Goal: Task Accomplishment & Management: Complete application form

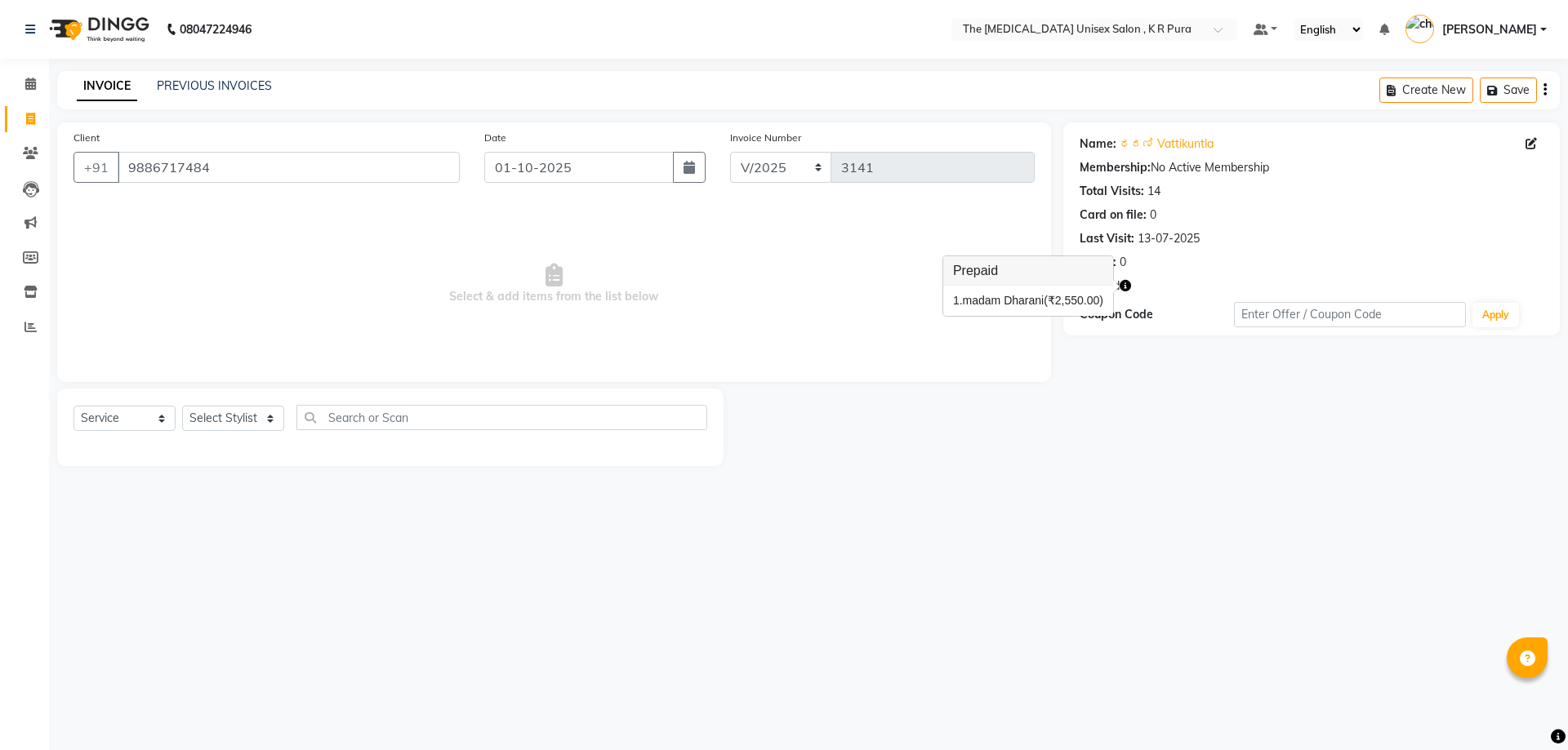
select select "service"
click at [238, 168] on input "9886717484" at bounding box center [288, 168] width 342 height 31
click at [221, 170] on input "9886717484" at bounding box center [288, 168] width 342 height 31
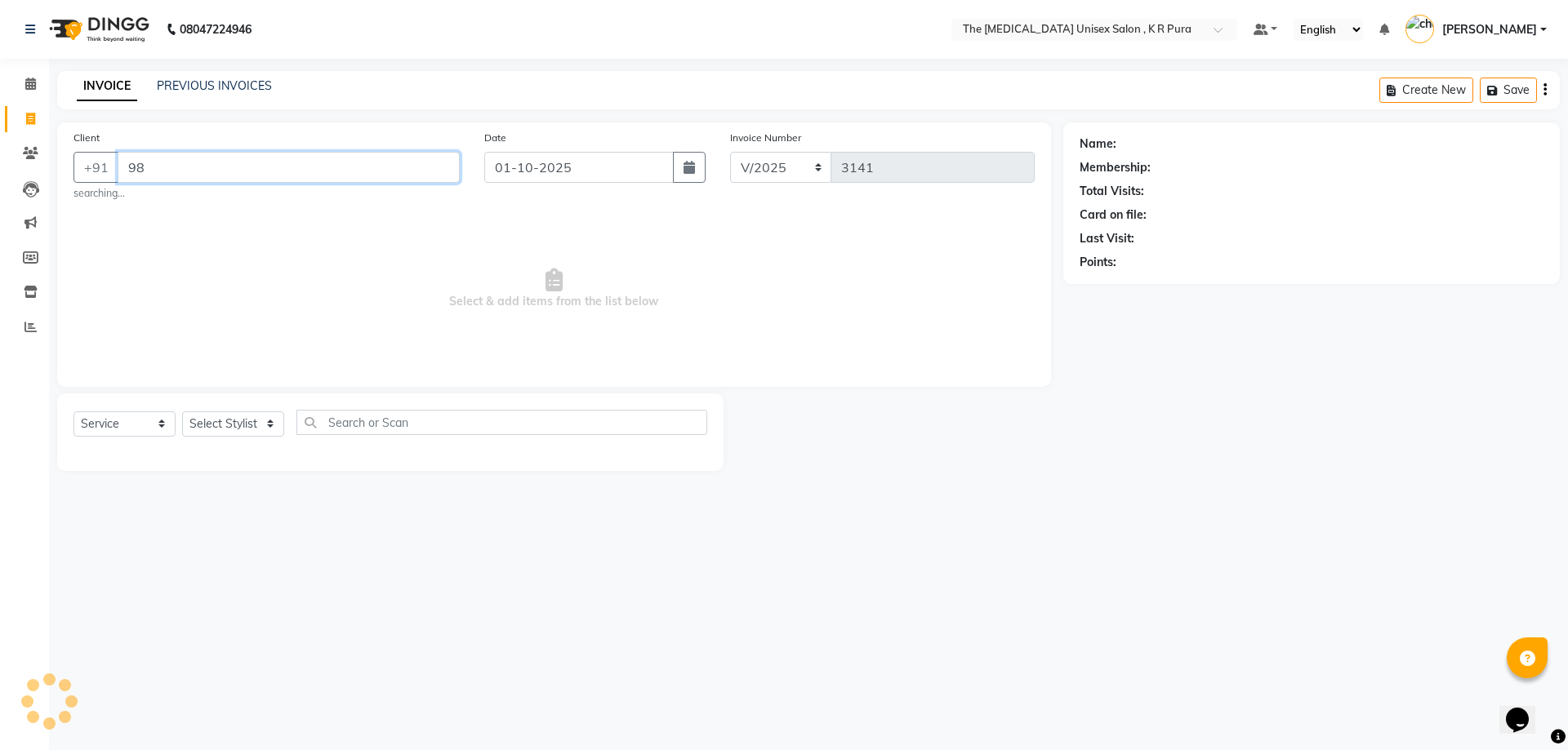
type input "9"
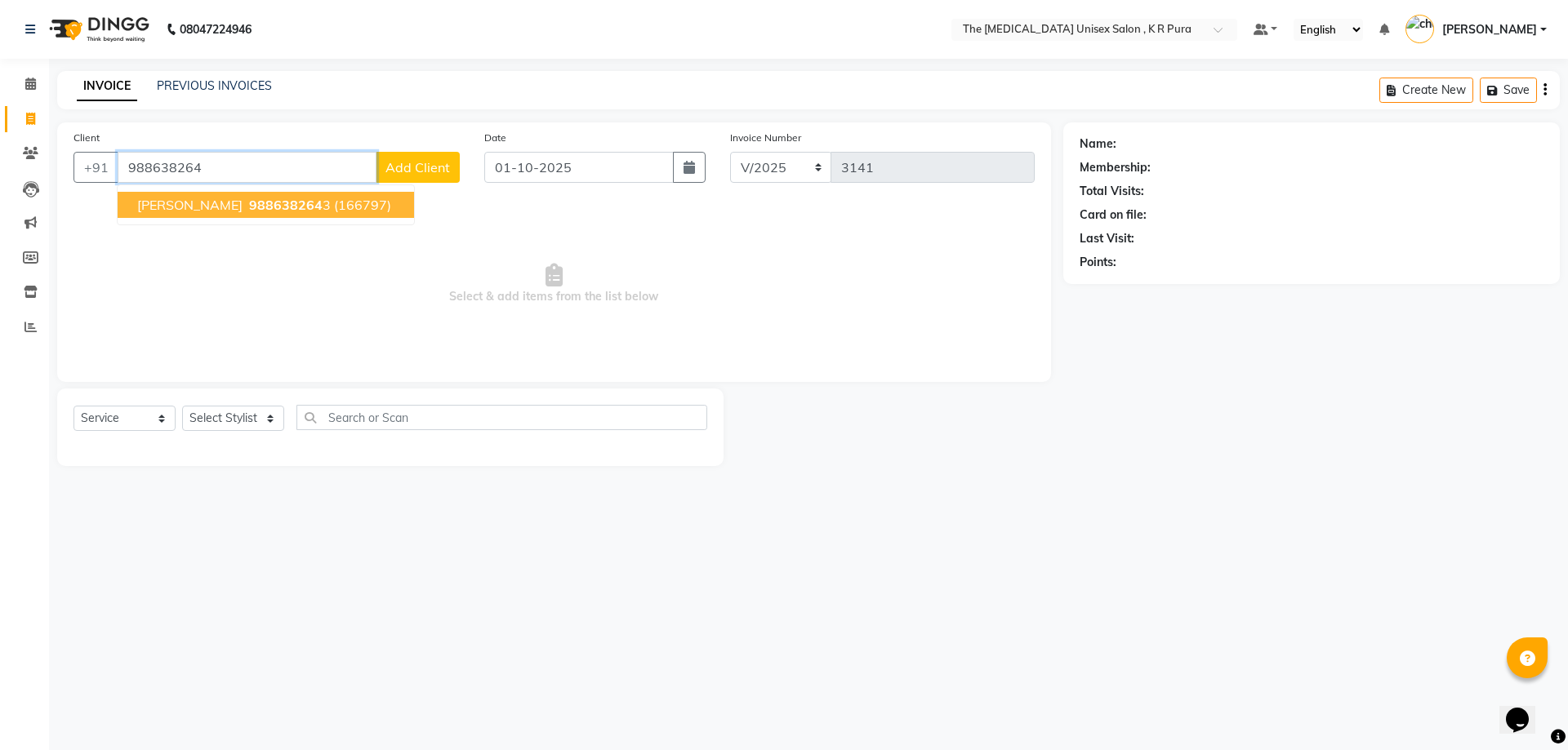
click at [214, 203] on span "[PERSON_NAME]" at bounding box center [190, 205] width 105 height 17
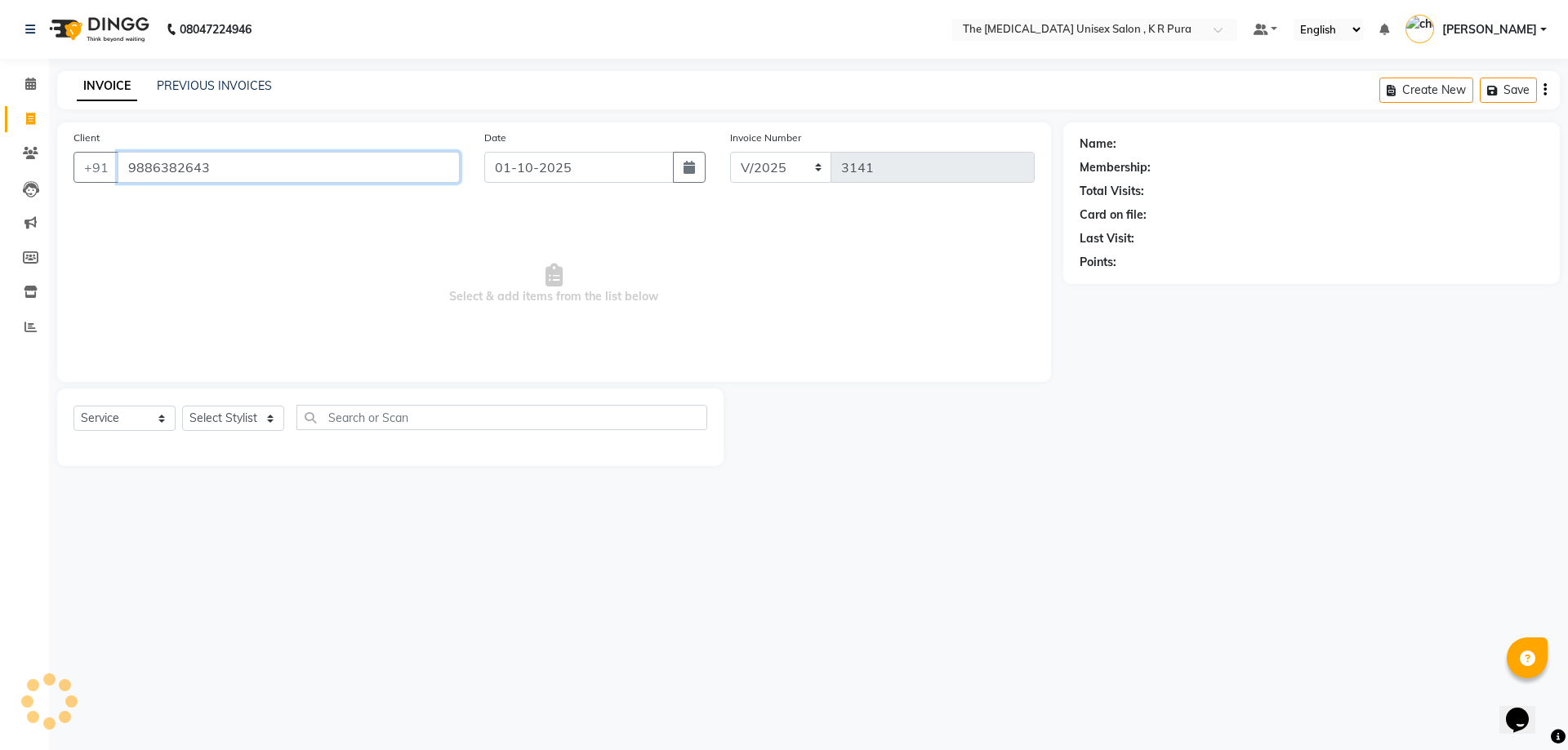
type input "9886382643"
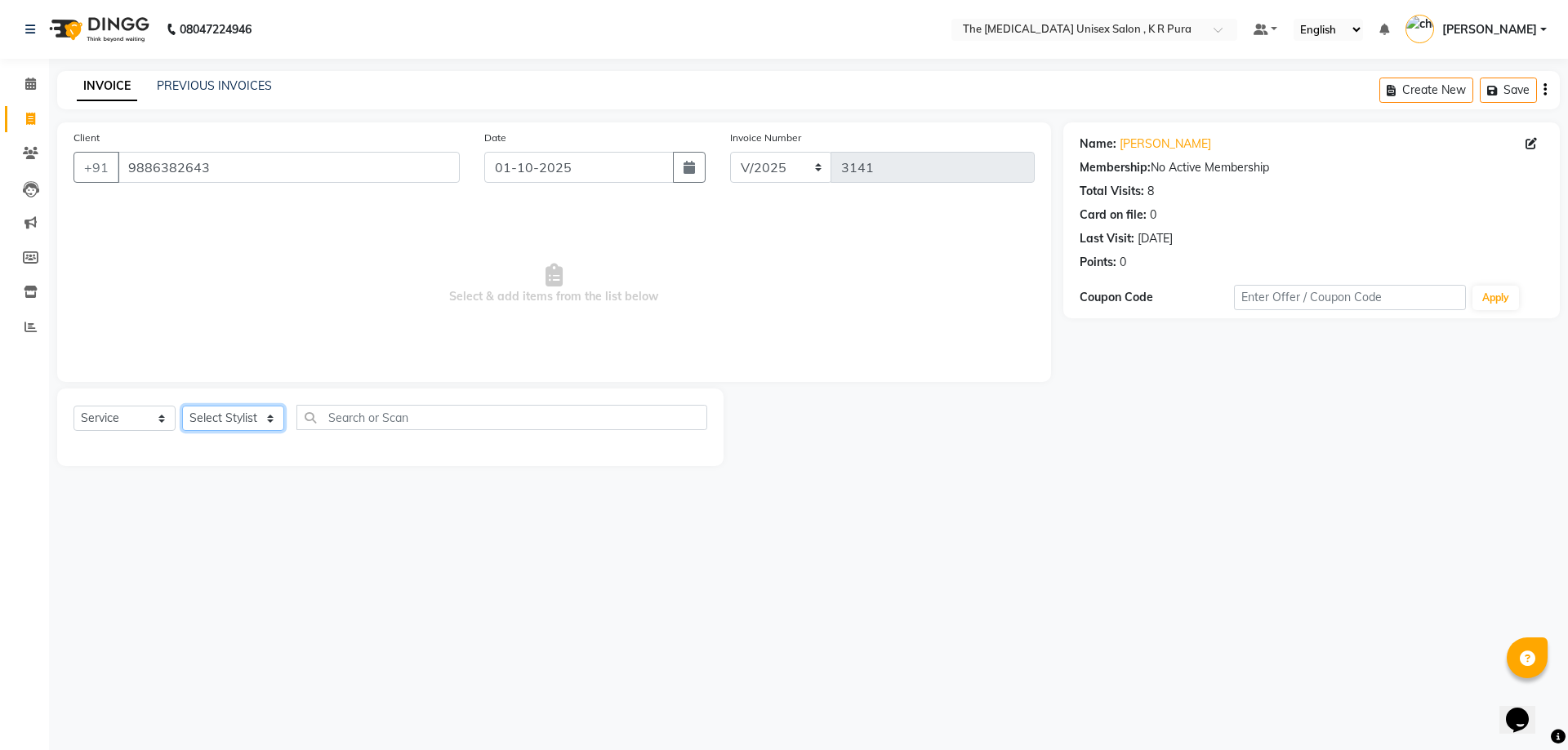
click at [265, 417] on select "Select Stylist [PERSON_NAME] [PERSON_NAME] [PERSON_NAME] [PERSON_NAME]" at bounding box center [233, 419] width 102 height 25
select select "86389"
click at [182, 406] on select "Select Stylist [PERSON_NAME] [PERSON_NAME] [PERSON_NAME] [PERSON_NAME]" at bounding box center [233, 419] width 102 height 25
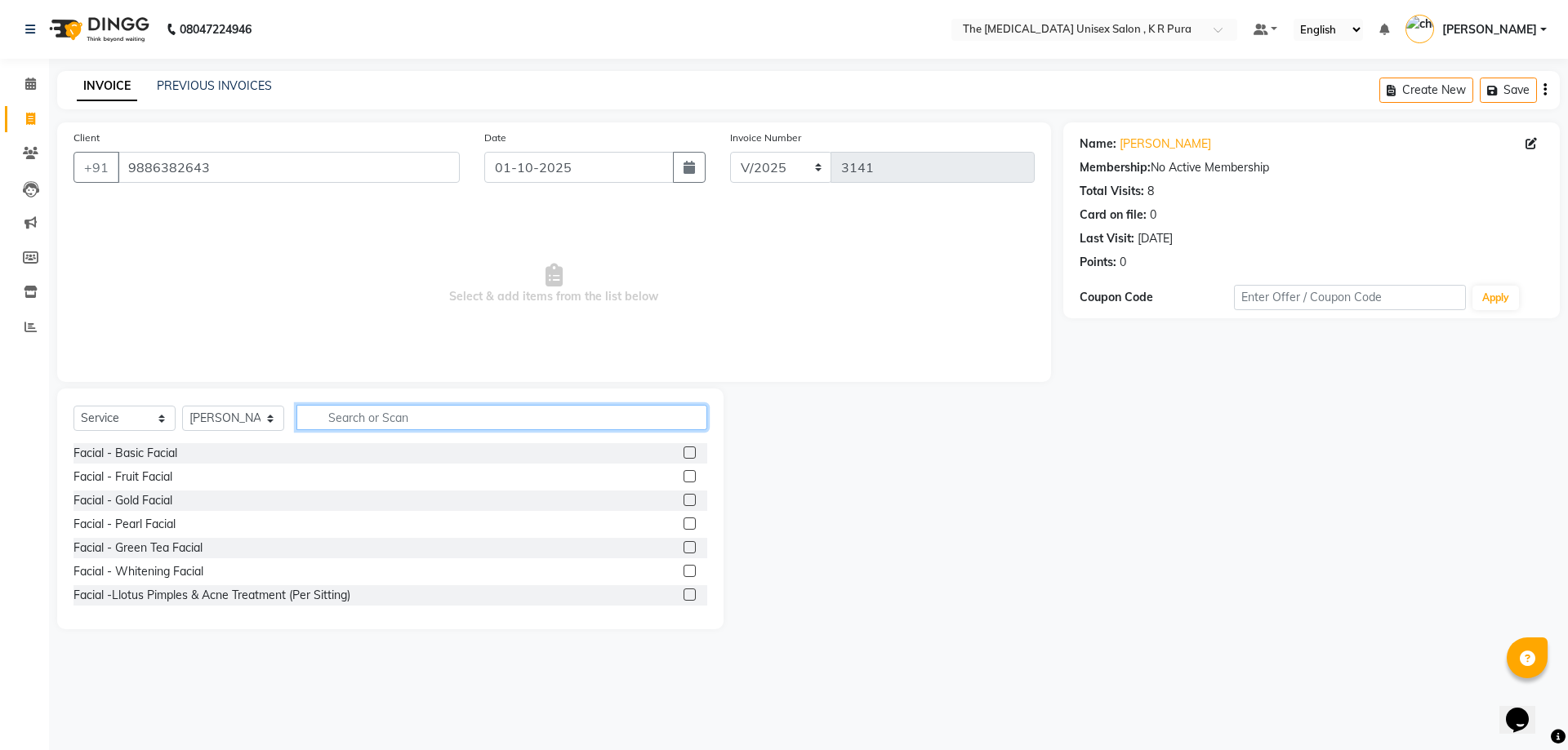
click at [341, 417] on input "text" at bounding box center [502, 418] width 411 height 25
type input "wax"
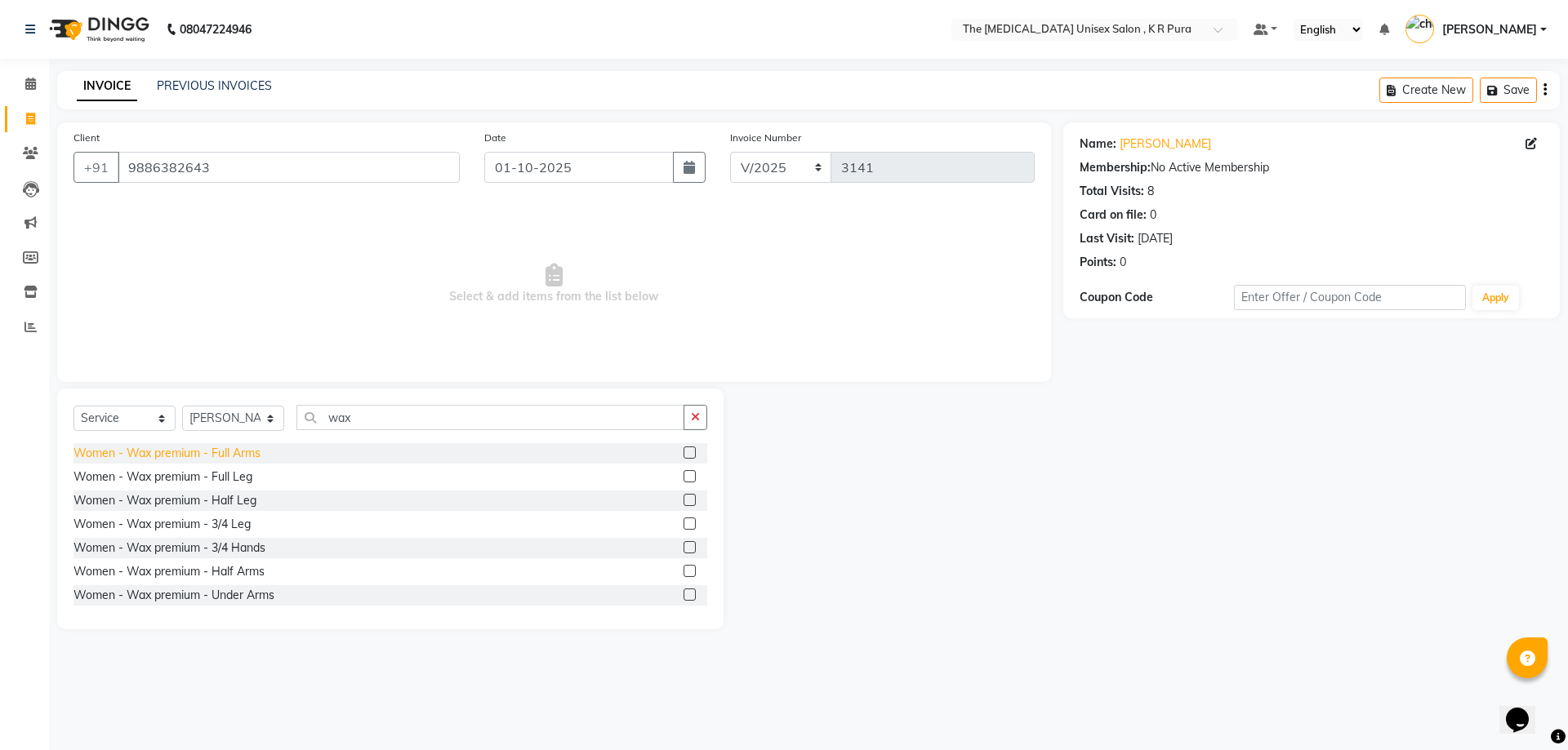
click at [235, 457] on div "Women - Wax premium - Full Arms" at bounding box center [167, 454] width 187 height 18
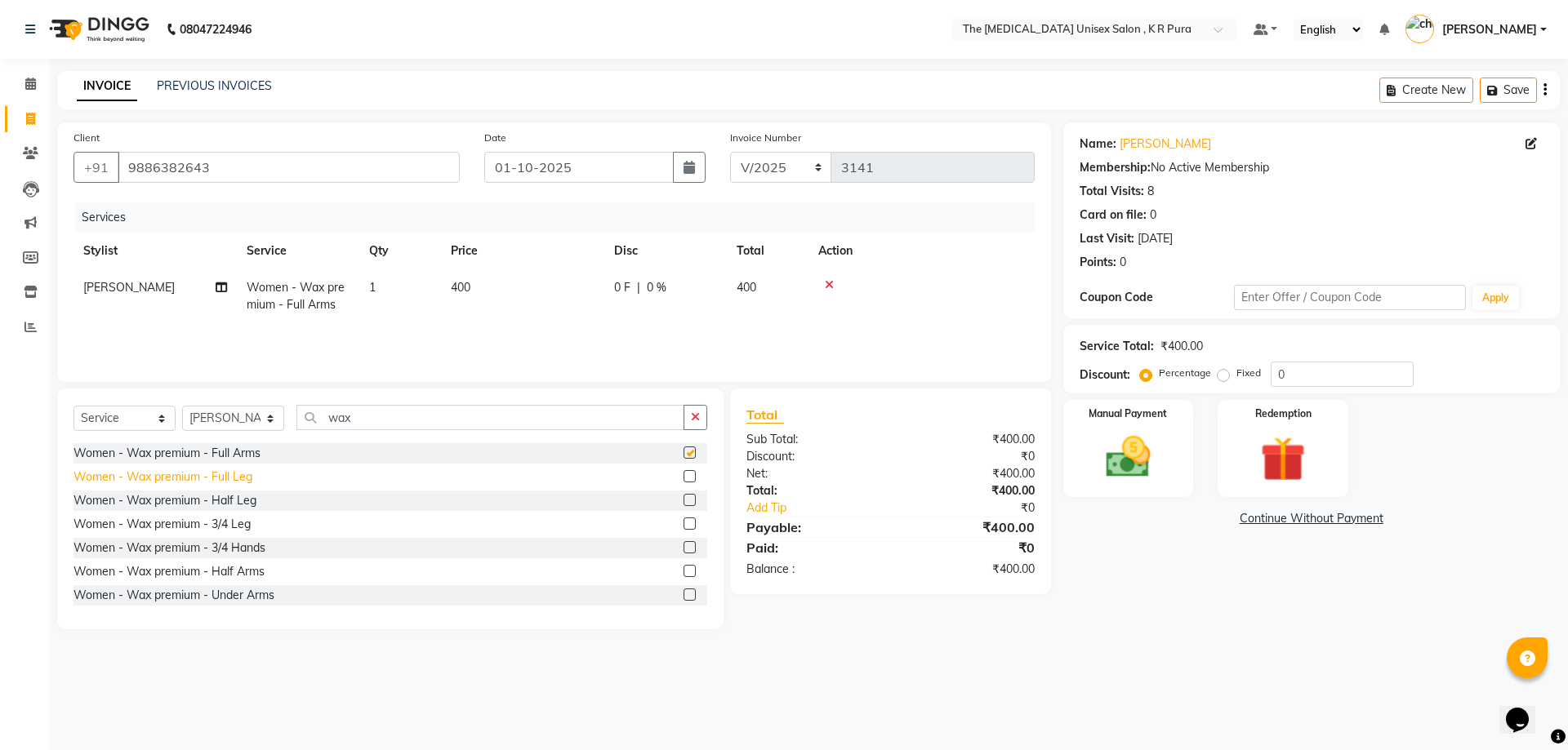
checkbox input "false"
click at [256, 591] on div "Women - Wax premium - Under Arms" at bounding box center [173, 596] width 201 height 18
checkbox input "false"
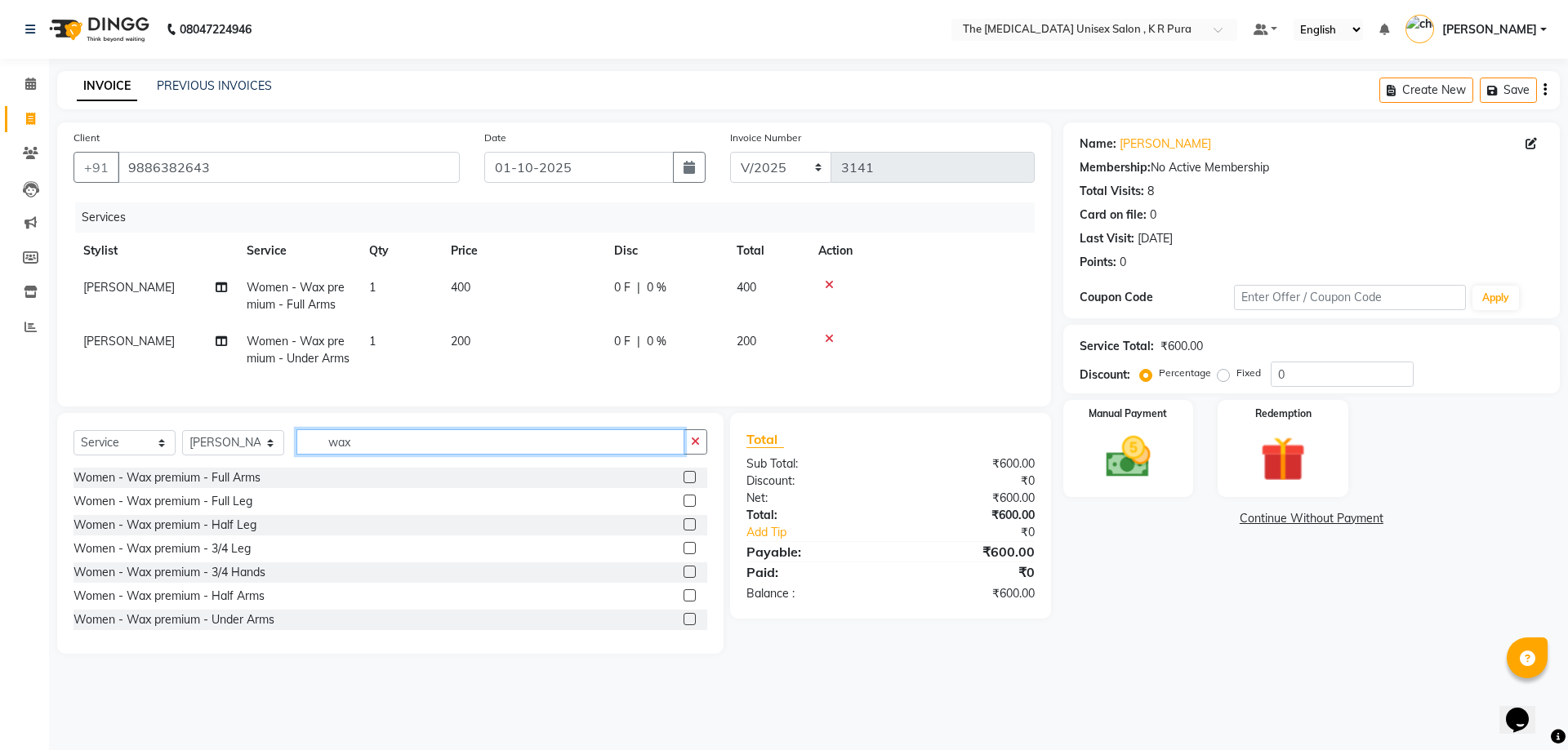
click at [356, 455] on input "wax" at bounding box center [490, 442] width 388 height 25
type input "w"
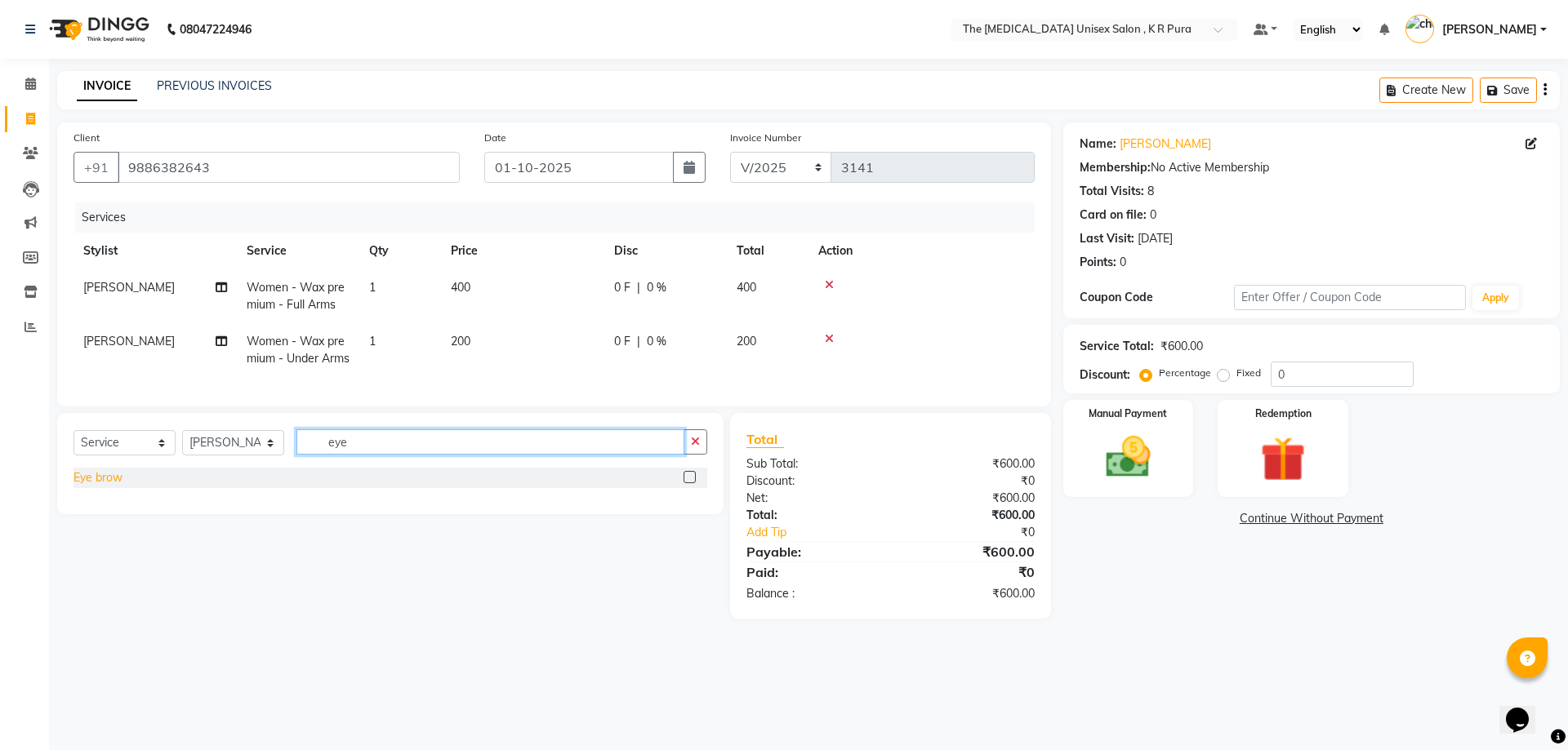
type input "eye"
click at [113, 487] on div "Eye brow" at bounding box center [97, 478] width 49 height 18
checkbox input "false"
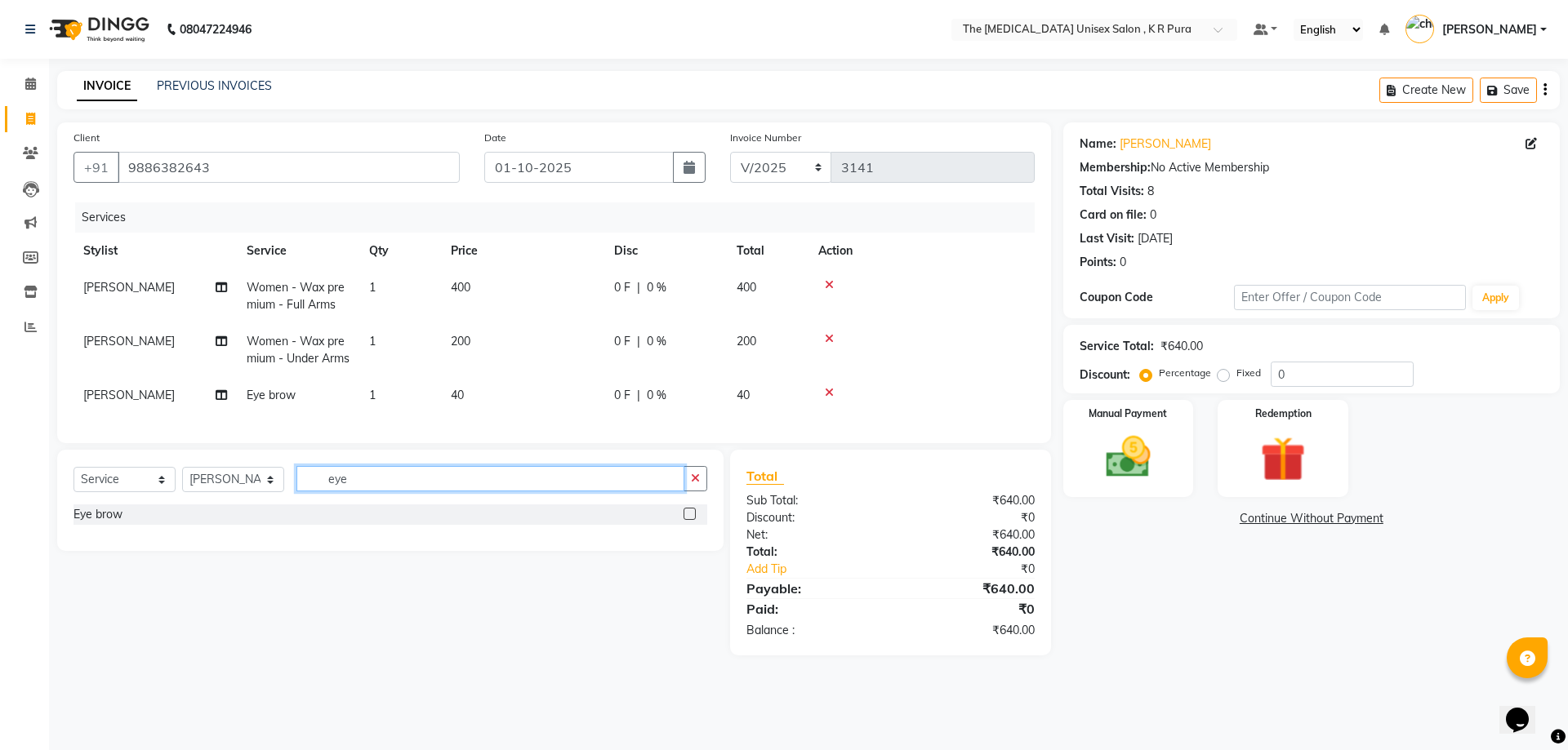
click at [373, 492] on input "eye" at bounding box center [490, 479] width 388 height 25
type input "e"
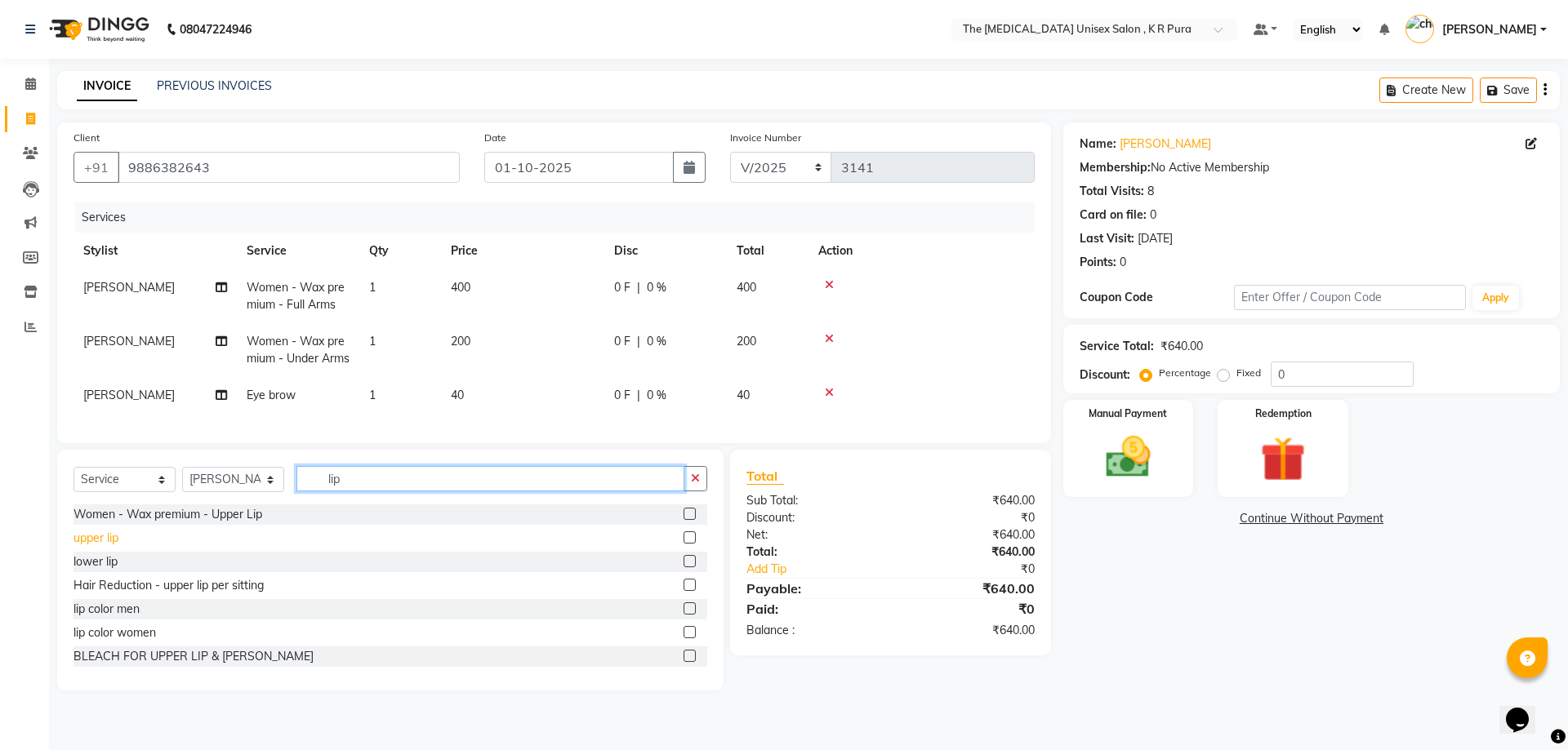
type input "lip"
click at [78, 547] on div "upper lip" at bounding box center [95, 539] width 45 height 18
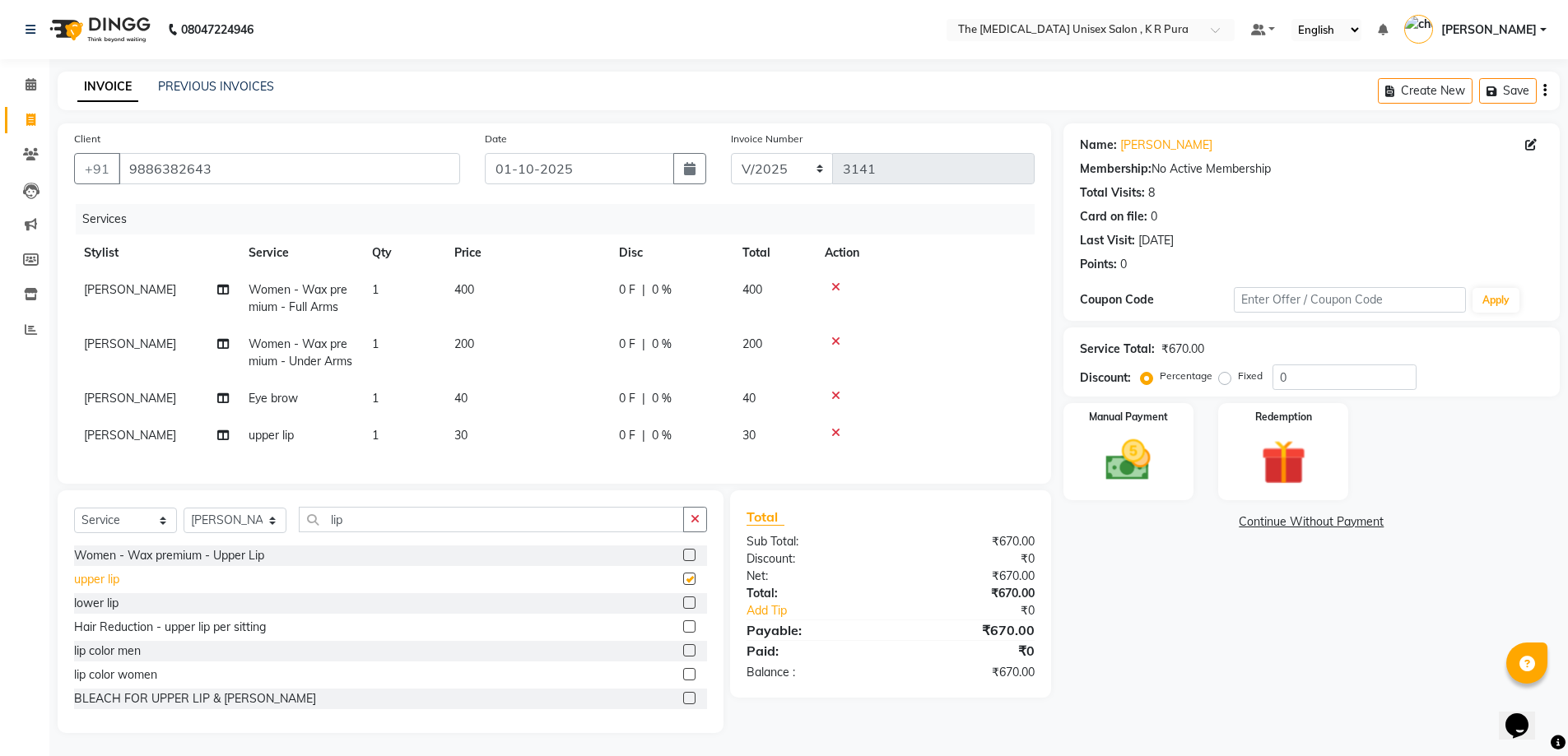
checkbox input "false"
click at [1139, 461] on img at bounding box center [1128, 460] width 76 height 53
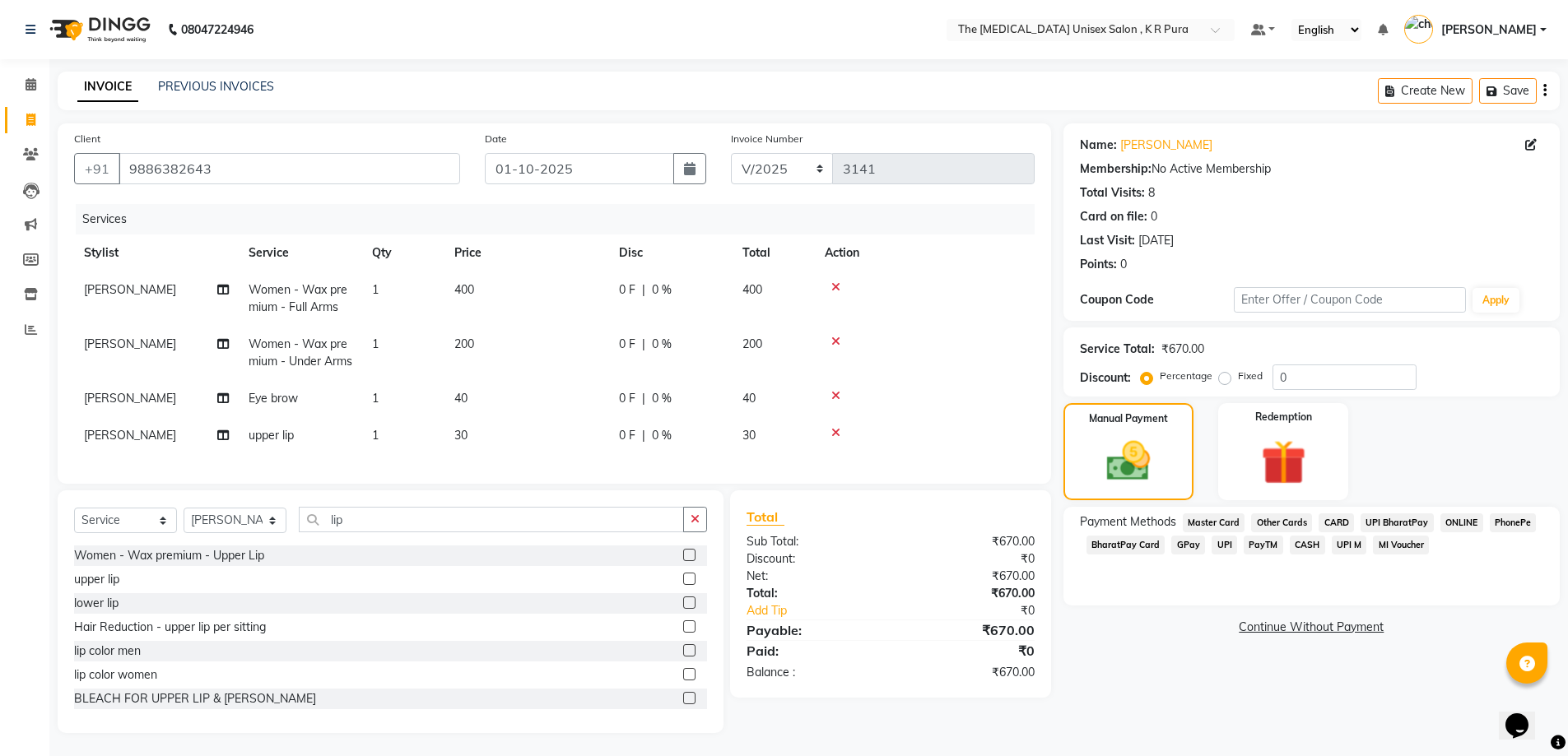
click at [1186, 546] on span "GPay" at bounding box center [1188, 545] width 33 height 19
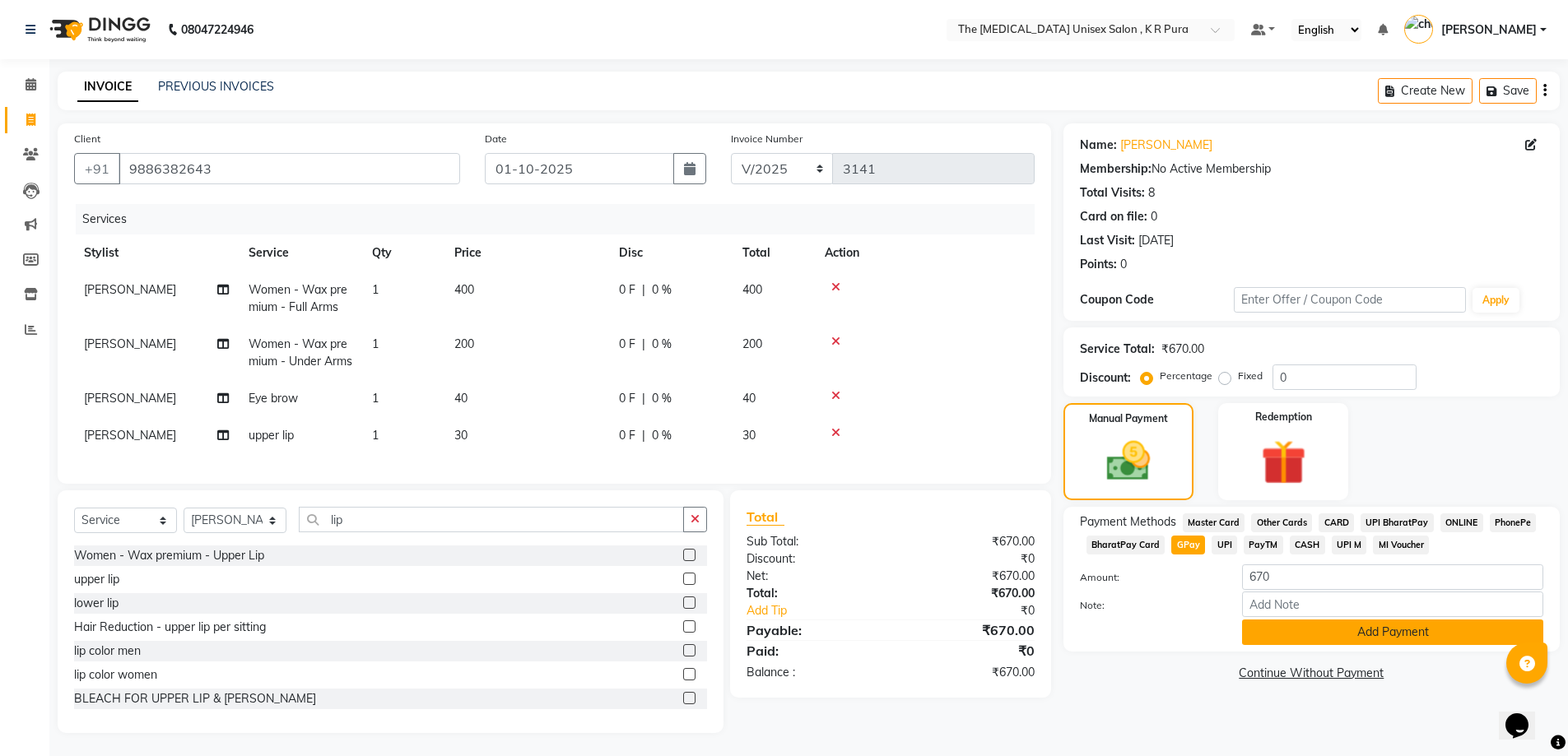
click at [1363, 631] on button "Add Payment" at bounding box center [1392, 632] width 301 height 26
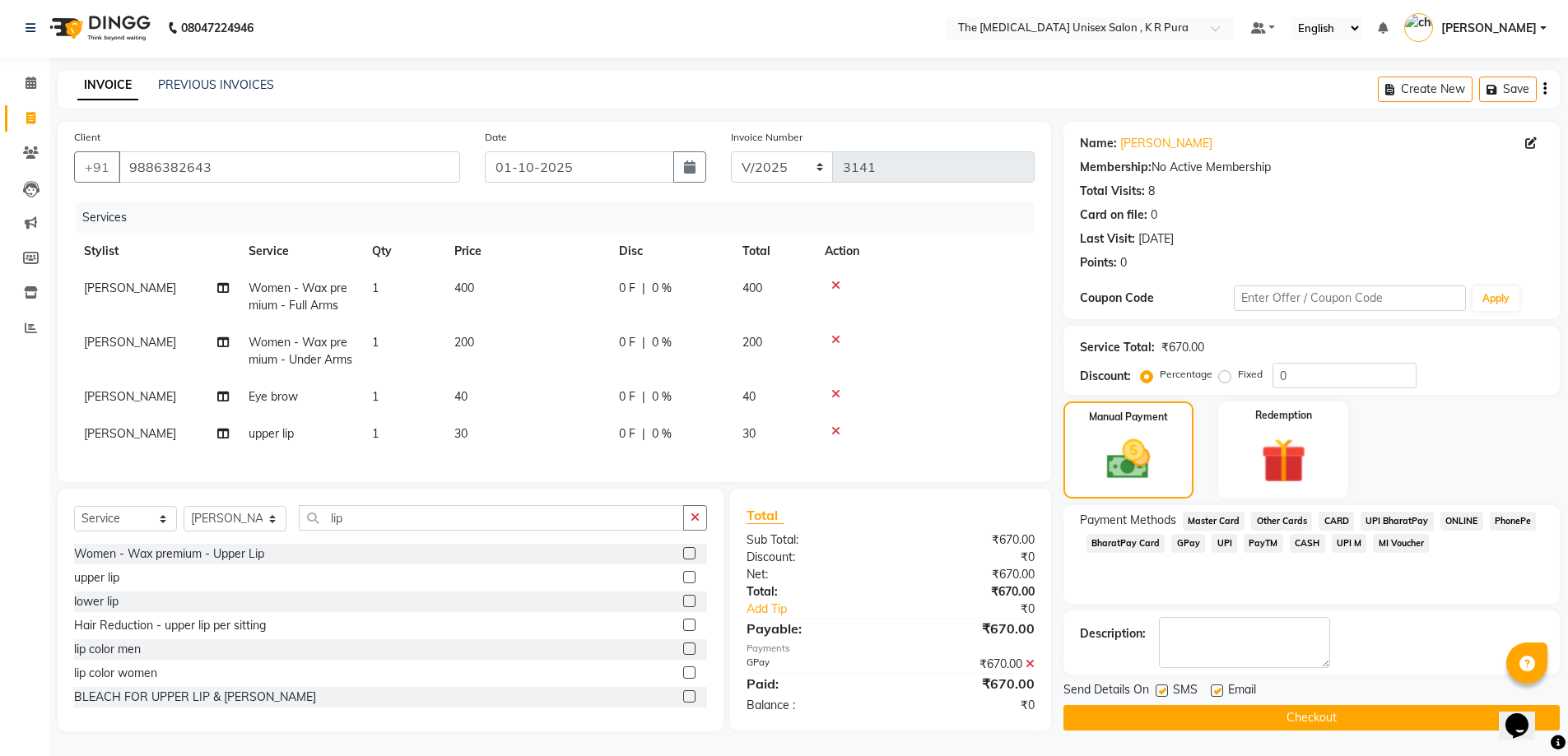
scroll to position [31, 0]
click at [1311, 705] on button "Checkout" at bounding box center [1312, 718] width 497 height 26
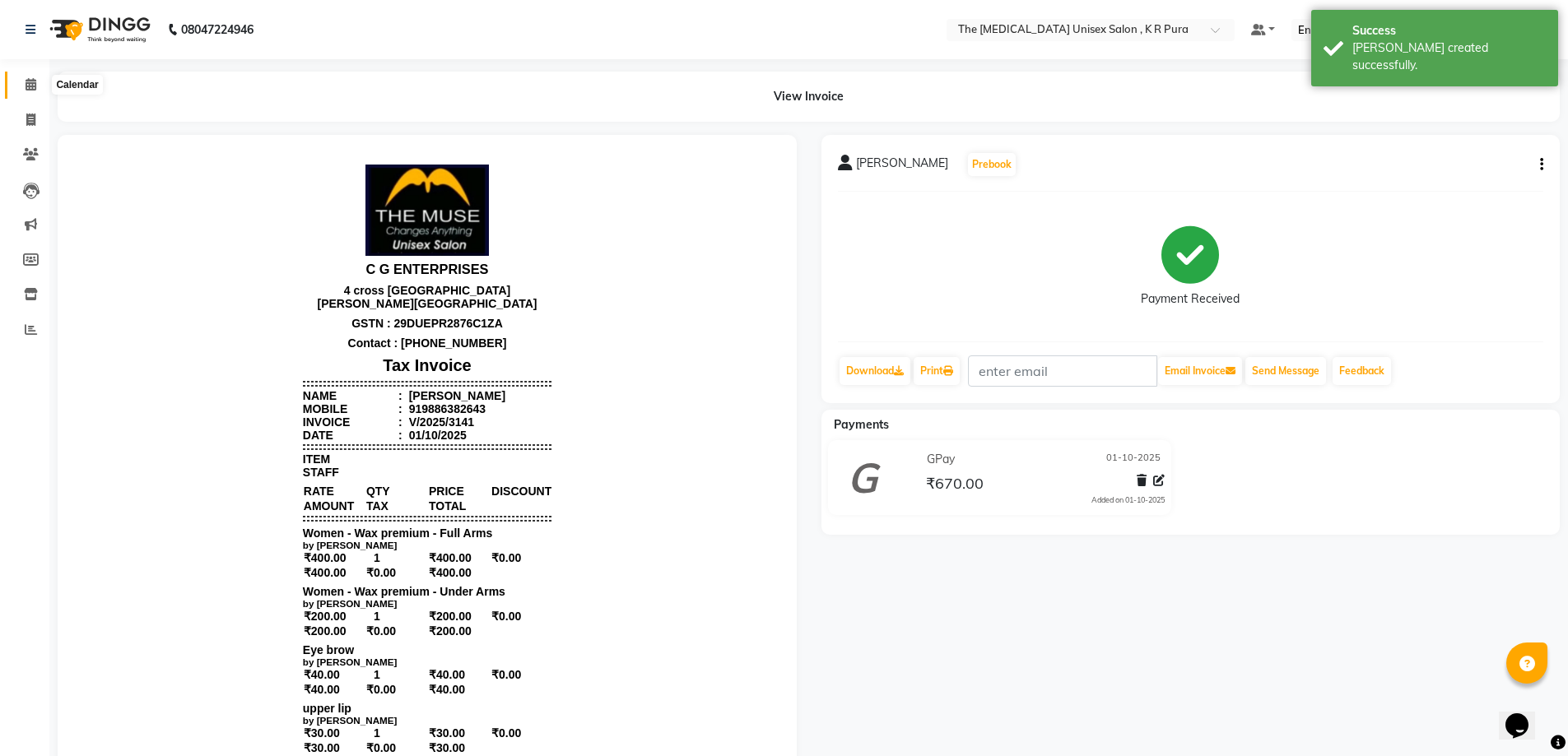
click at [30, 83] on icon at bounding box center [30, 84] width 11 height 13
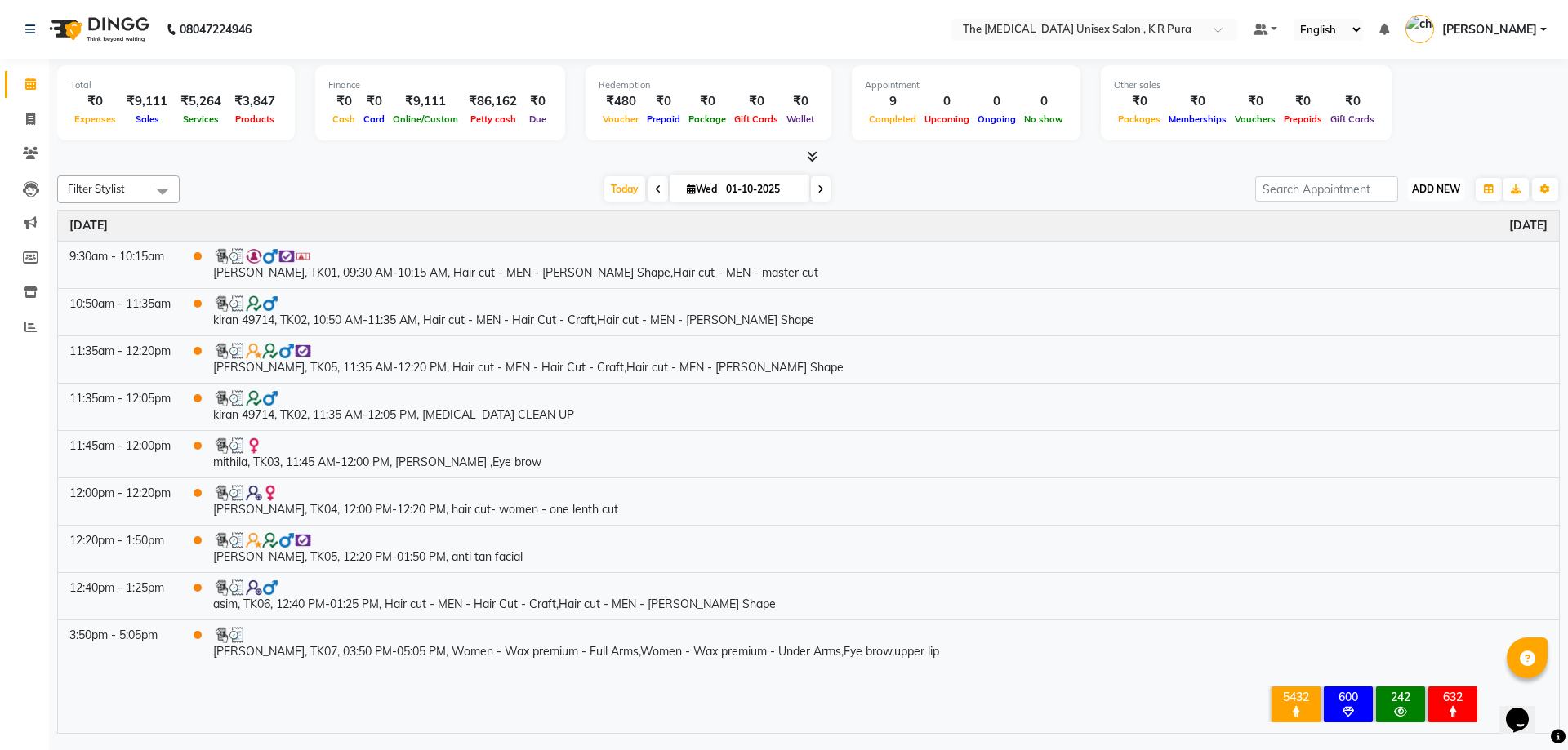
click at [1443, 194] on span "ADD NEW" at bounding box center [1436, 189] width 48 height 13
click at [1369, 240] on link "Add Invoice" at bounding box center [1399, 242] width 129 height 21
select select "service"
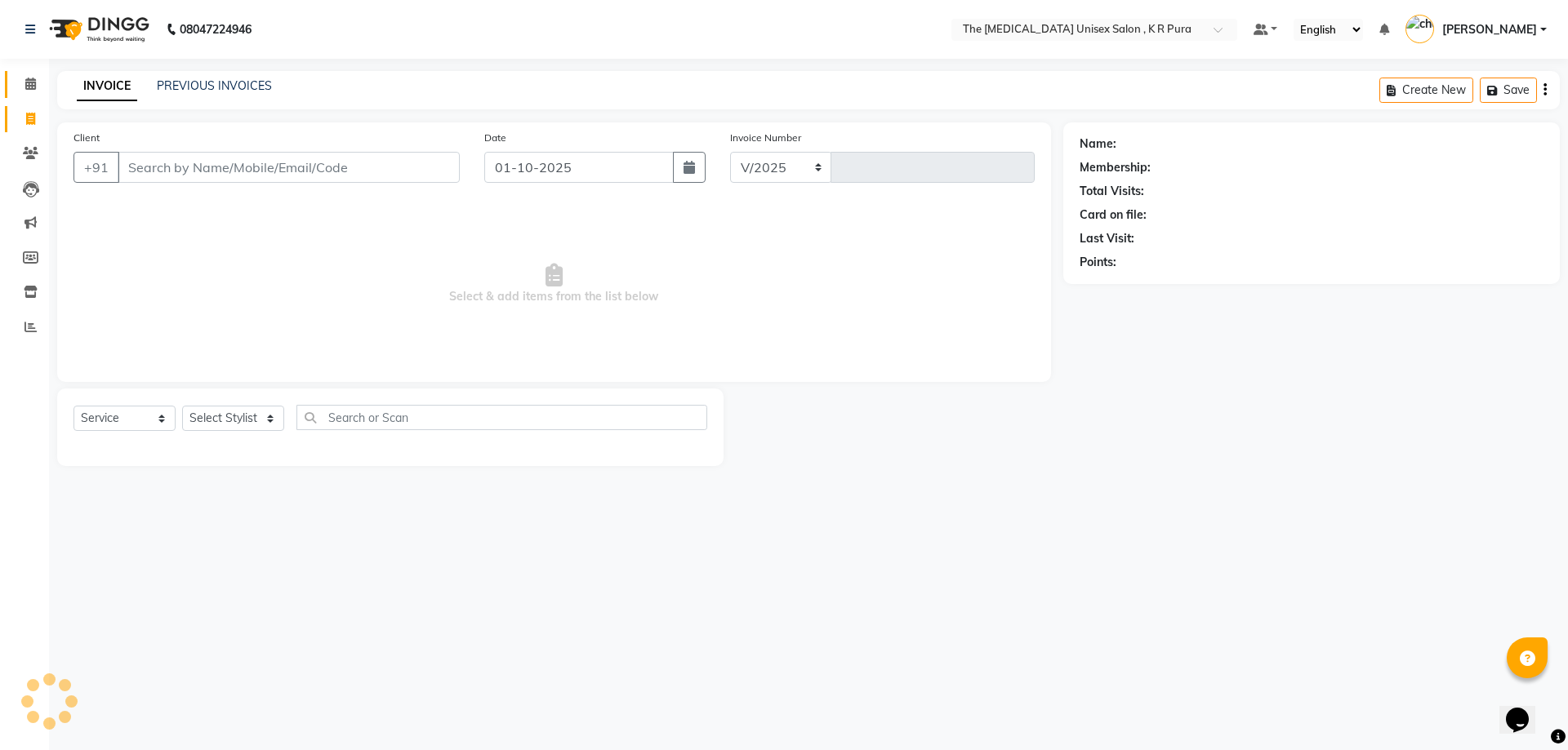
select select "4050"
type input "3142"
click at [286, 174] on input "Client" at bounding box center [288, 168] width 342 height 31
paste input "9886717484"
type input "9886717484"
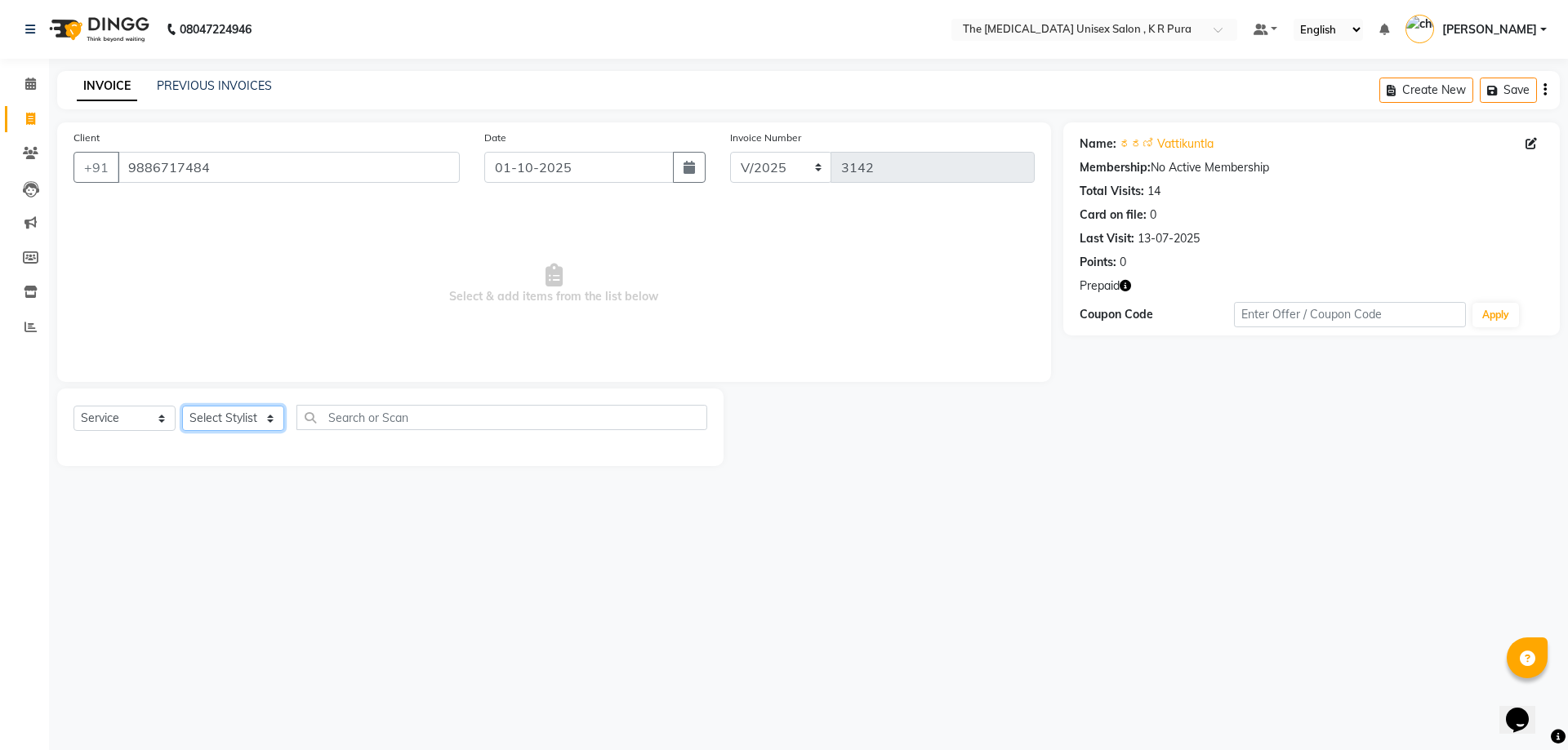
click at [227, 421] on select "Select Stylist [PERSON_NAME] [PERSON_NAME] [PERSON_NAME] [PERSON_NAME]" at bounding box center [233, 419] width 102 height 25
select select "86389"
click at [182, 406] on select "Select Stylist [PERSON_NAME] [PERSON_NAME] [PERSON_NAME] [PERSON_NAME]" at bounding box center [233, 419] width 102 height 25
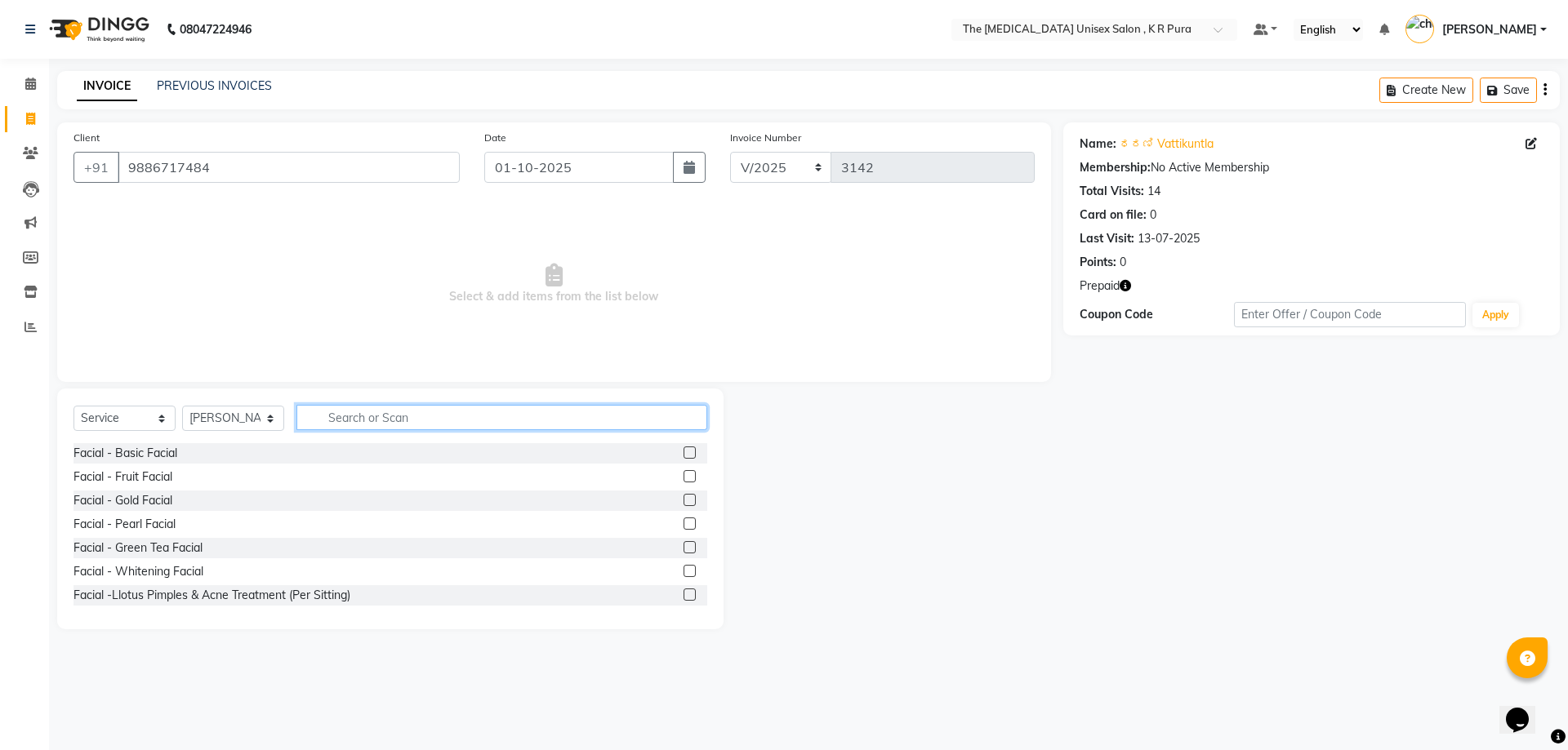
click at [374, 419] on input "text" at bounding box center [502, 418] width 411 height 25
type input "wax"
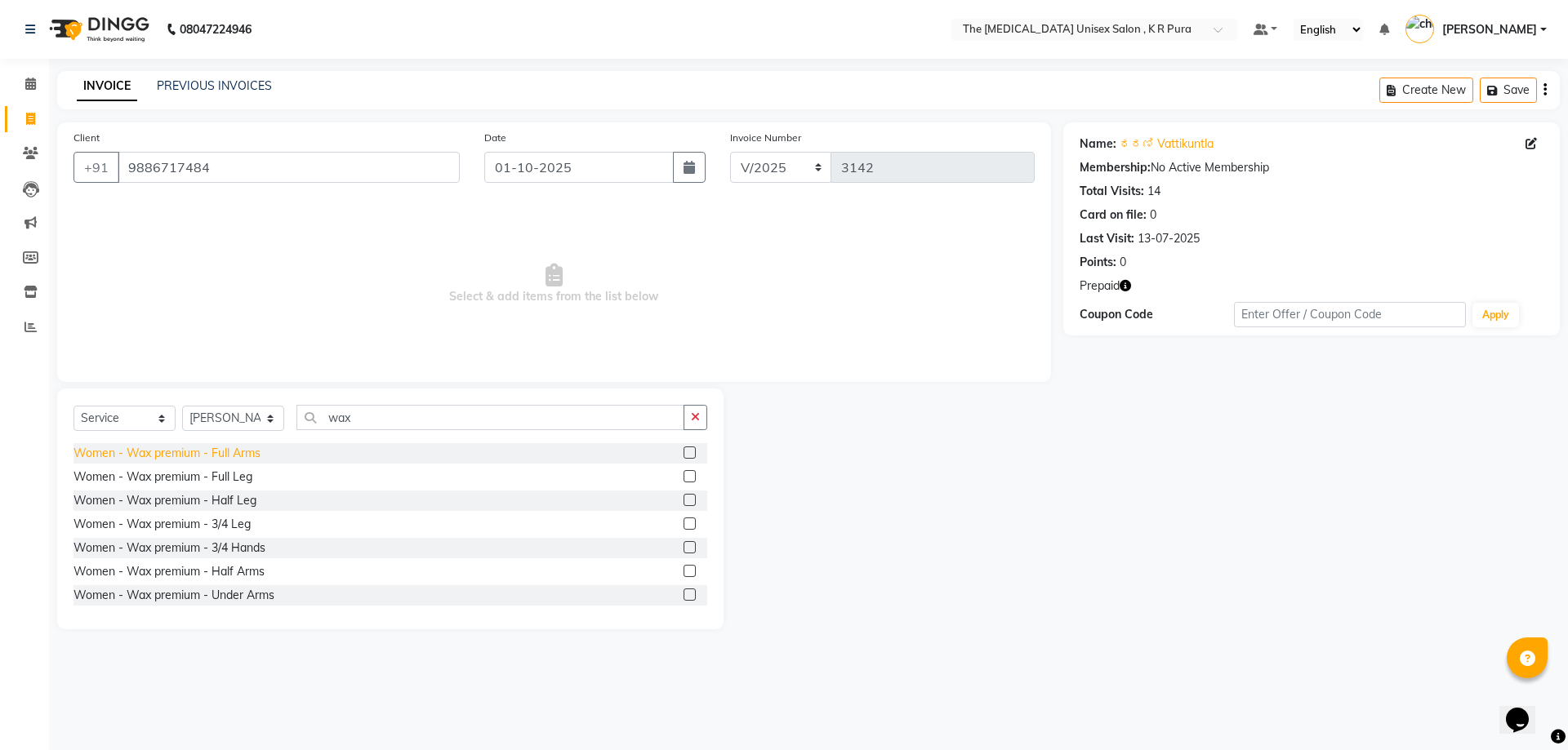
click at [219, 457] on div "Women - Wax premium - Full Arms" at bounding box center [167, 454] width 187 height 18
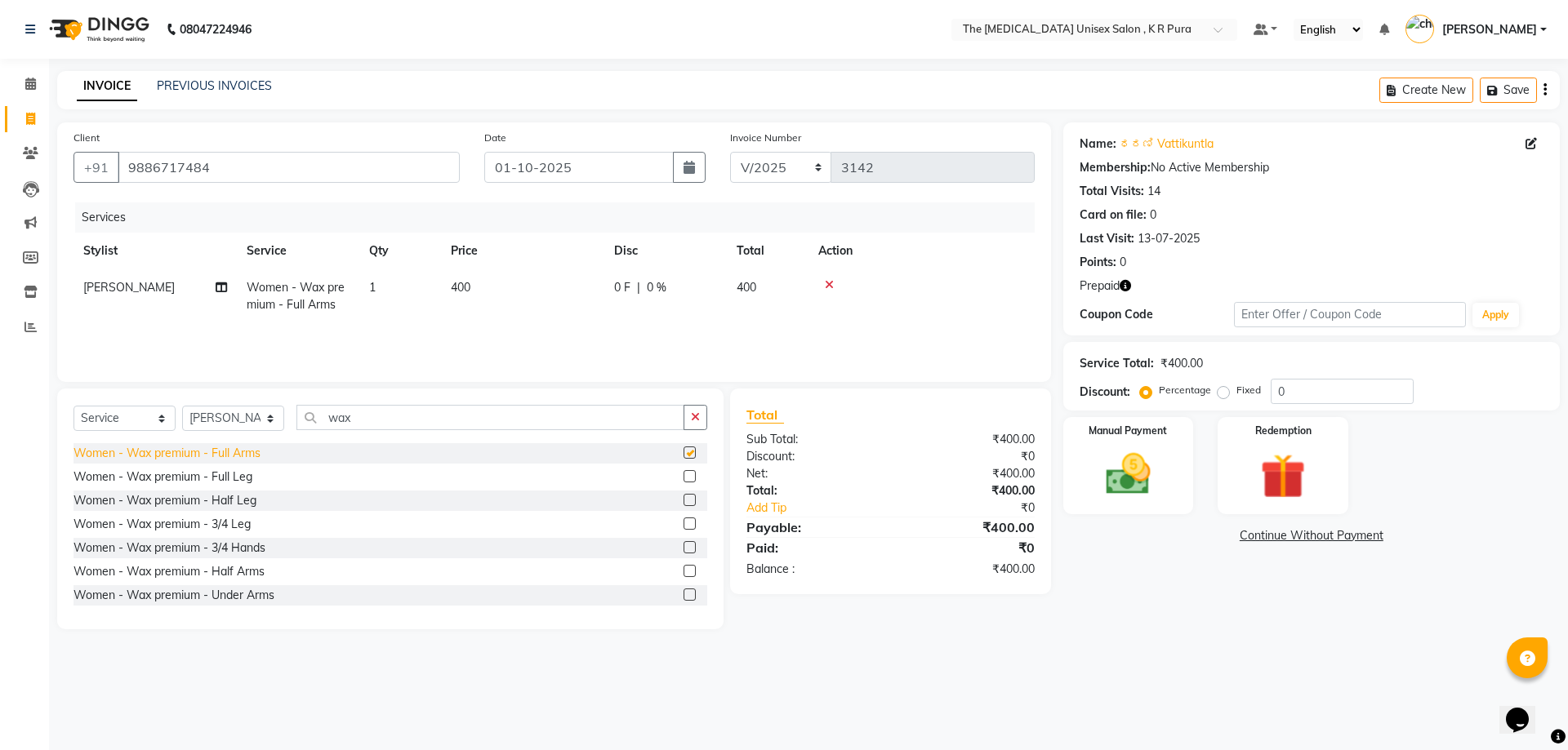
checkbox input "false"
click at [245, 594] on div "Women - Wax premium - Under Arms" at bounding box center [173, 596] width 201 height 18
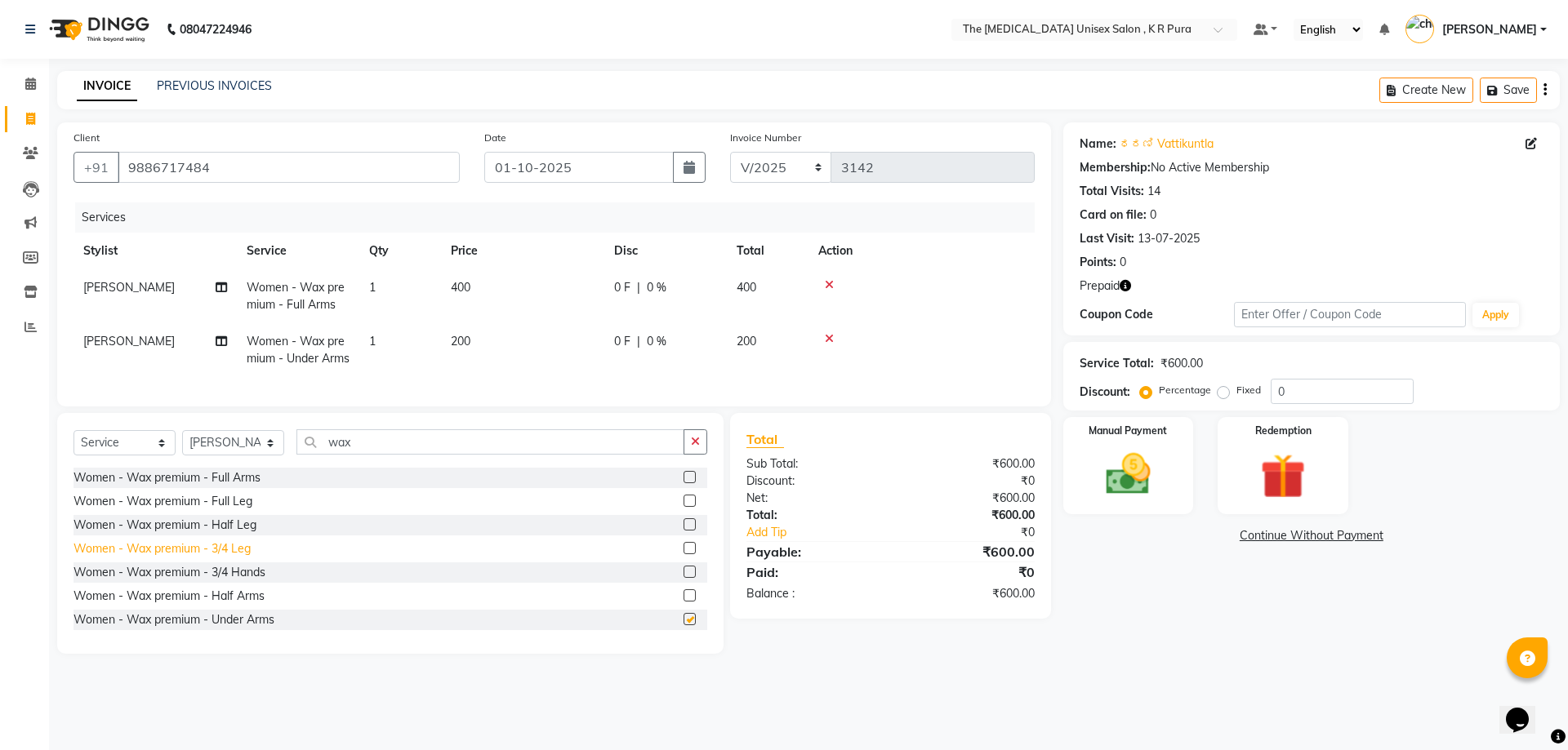
checkbox input "false"
click at [240, 534] on div "Women - Wax premium - Half Leg" at bounding box center [165, 526] width 183 height 18
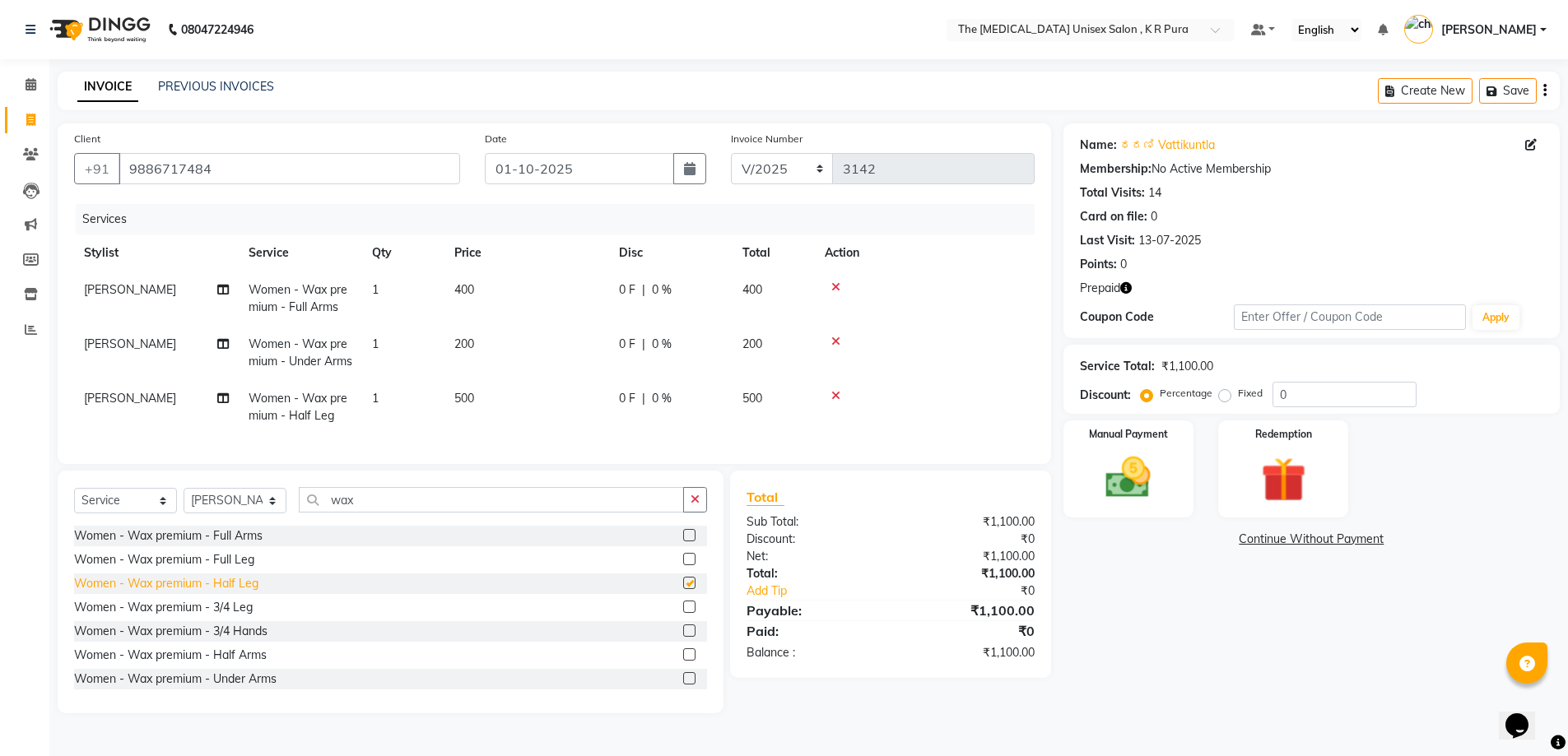
checkbox input "false"
click at [397, 513] on input "wax" at bounding box center [491, 500] width 385 height 26
type input "w"
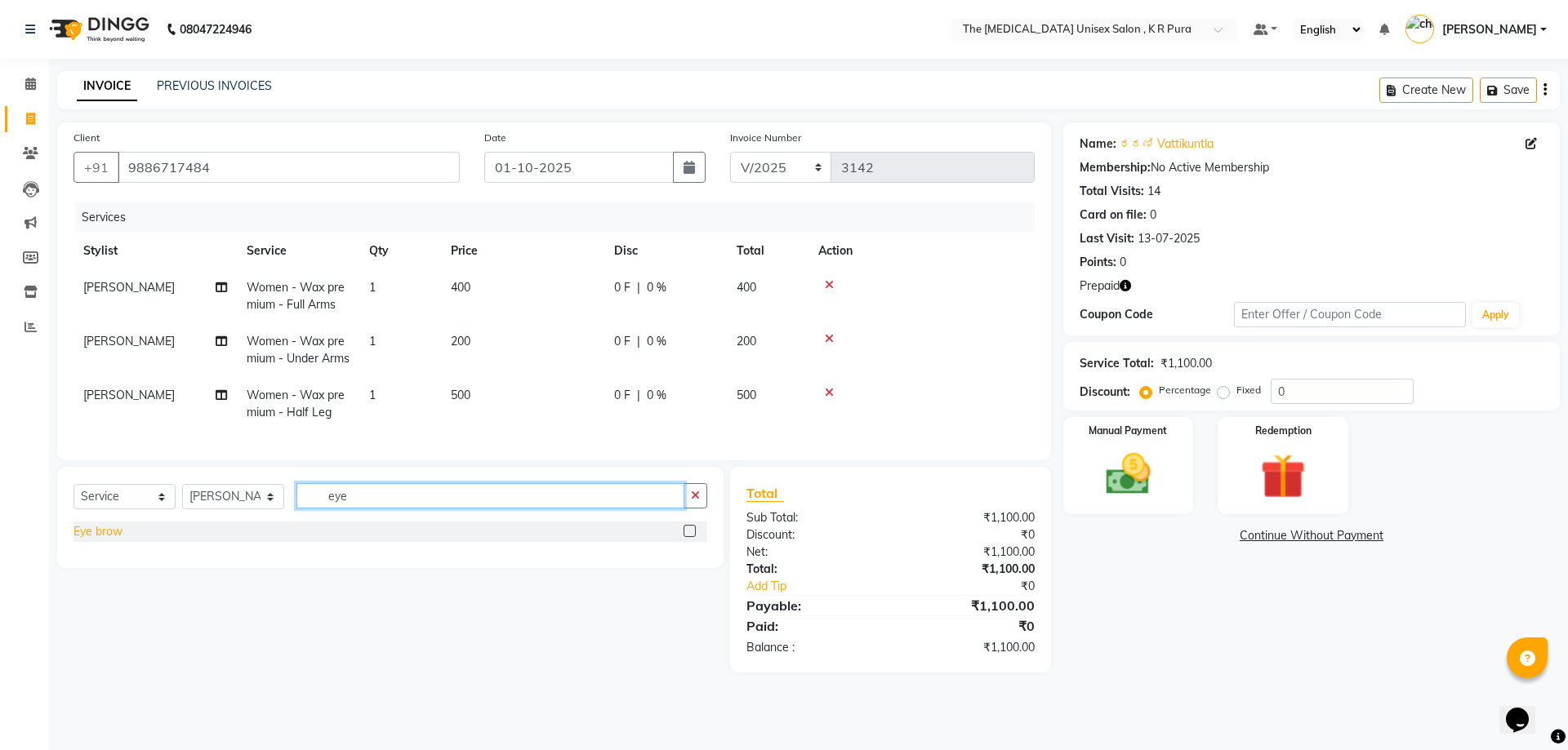
type input "eye"
click at [106, 541] on div "Eye brow" at bounding box center [97, 532] width 49 height 18
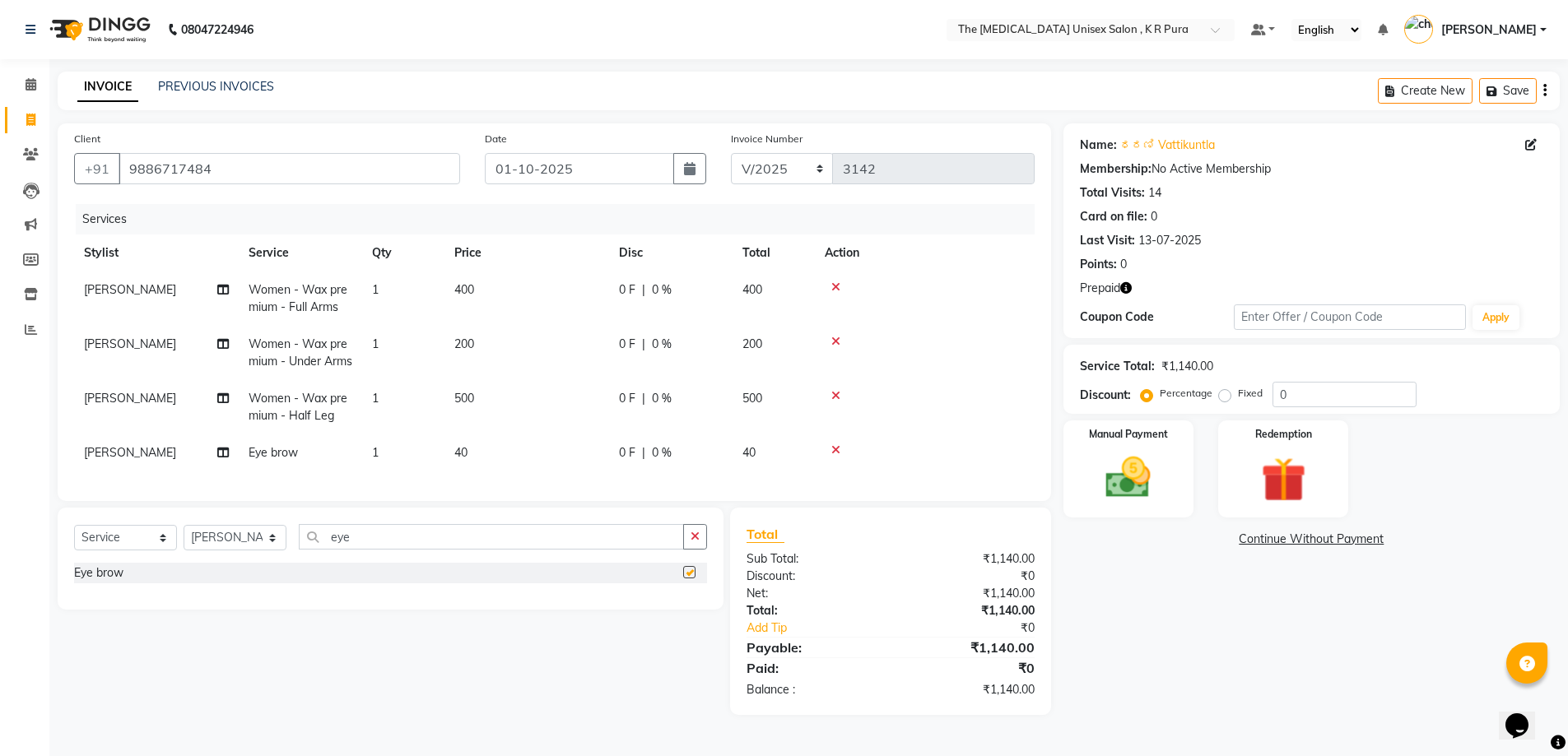
checkbox input "false"
click at [385, 550] on input "eye" at bounding box center [491, 537] width 385 height 26
type input "e"
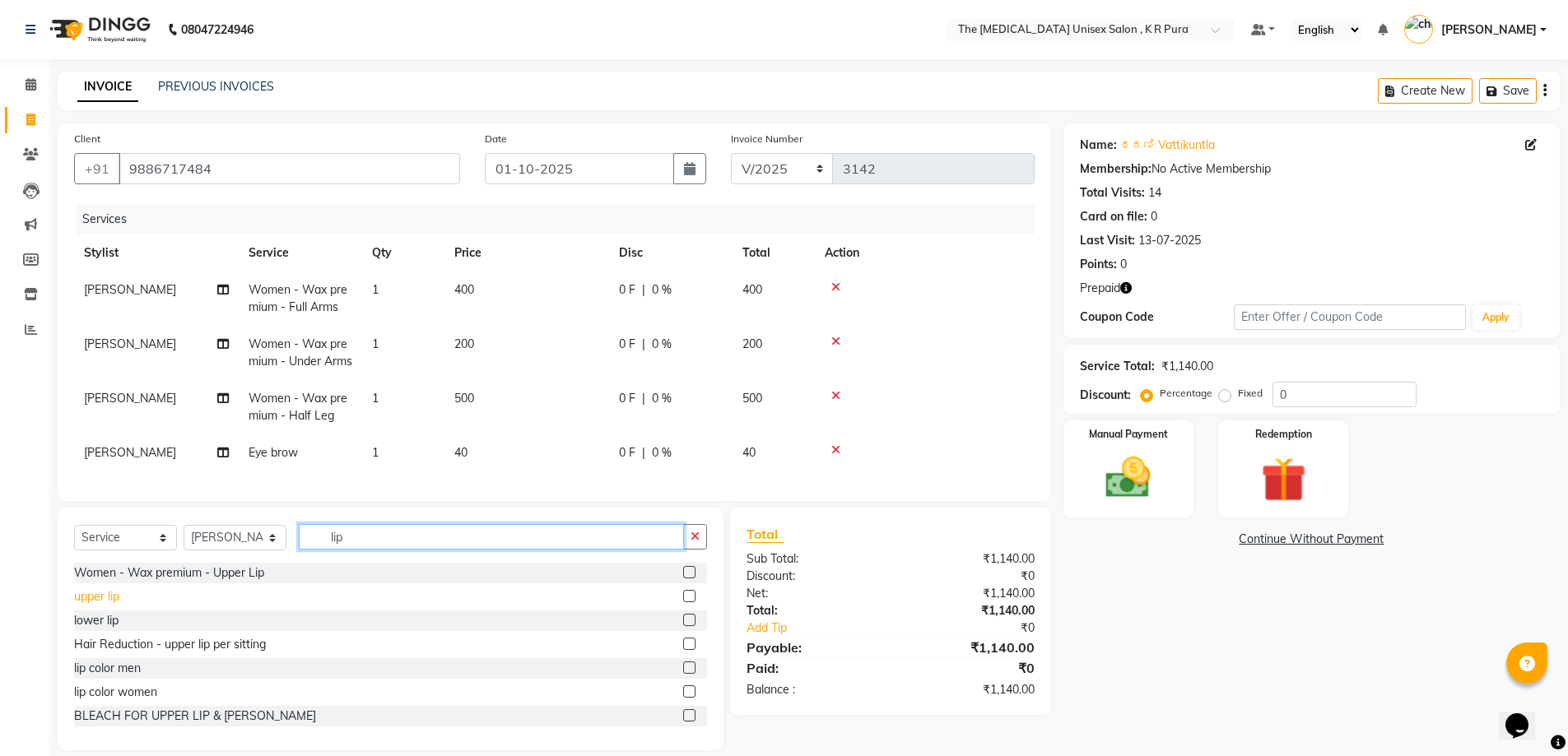
type input "lip"
click at [100, 606] on div "upper lip" at bounding box center [96, 597] width 45 height 18
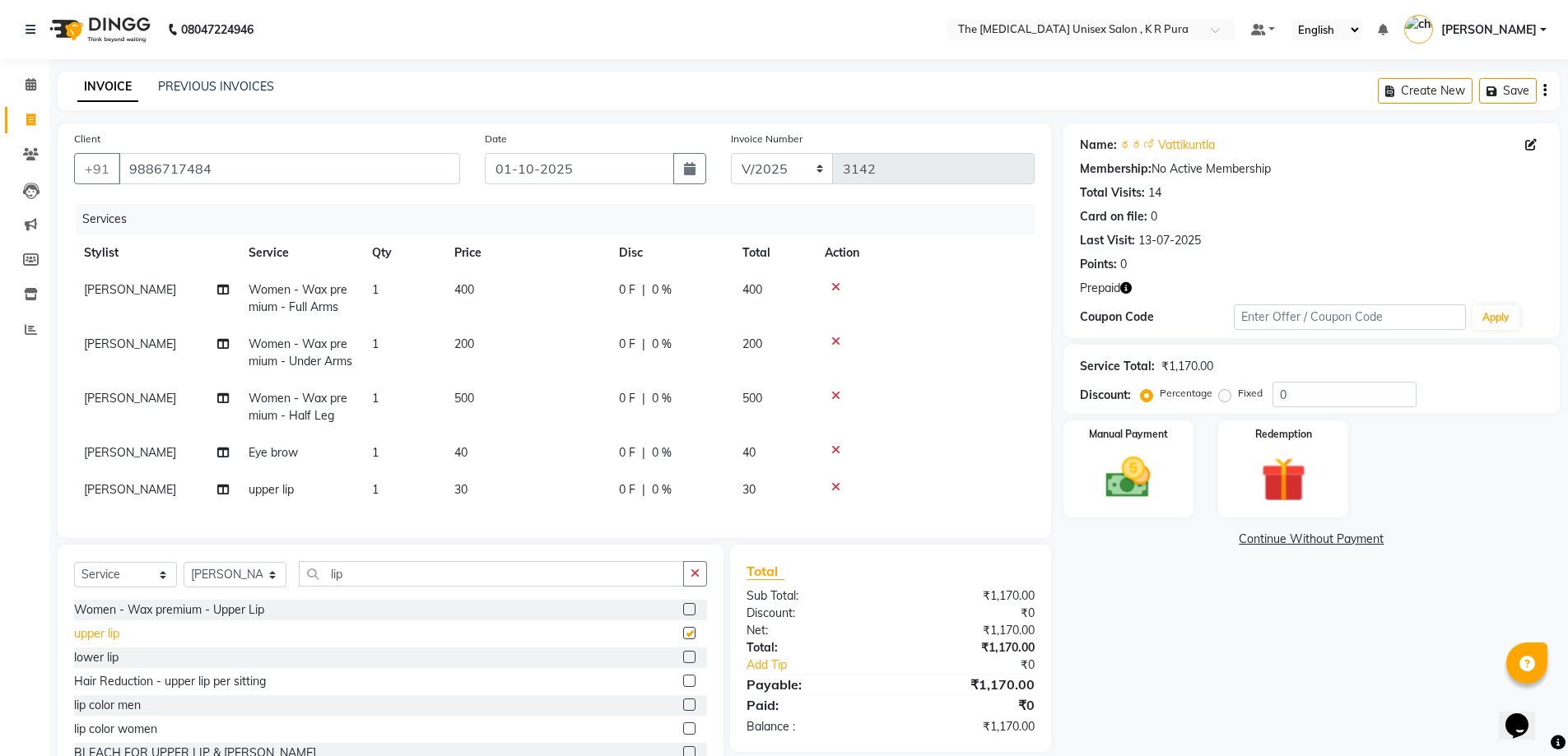
checkbox input "false"
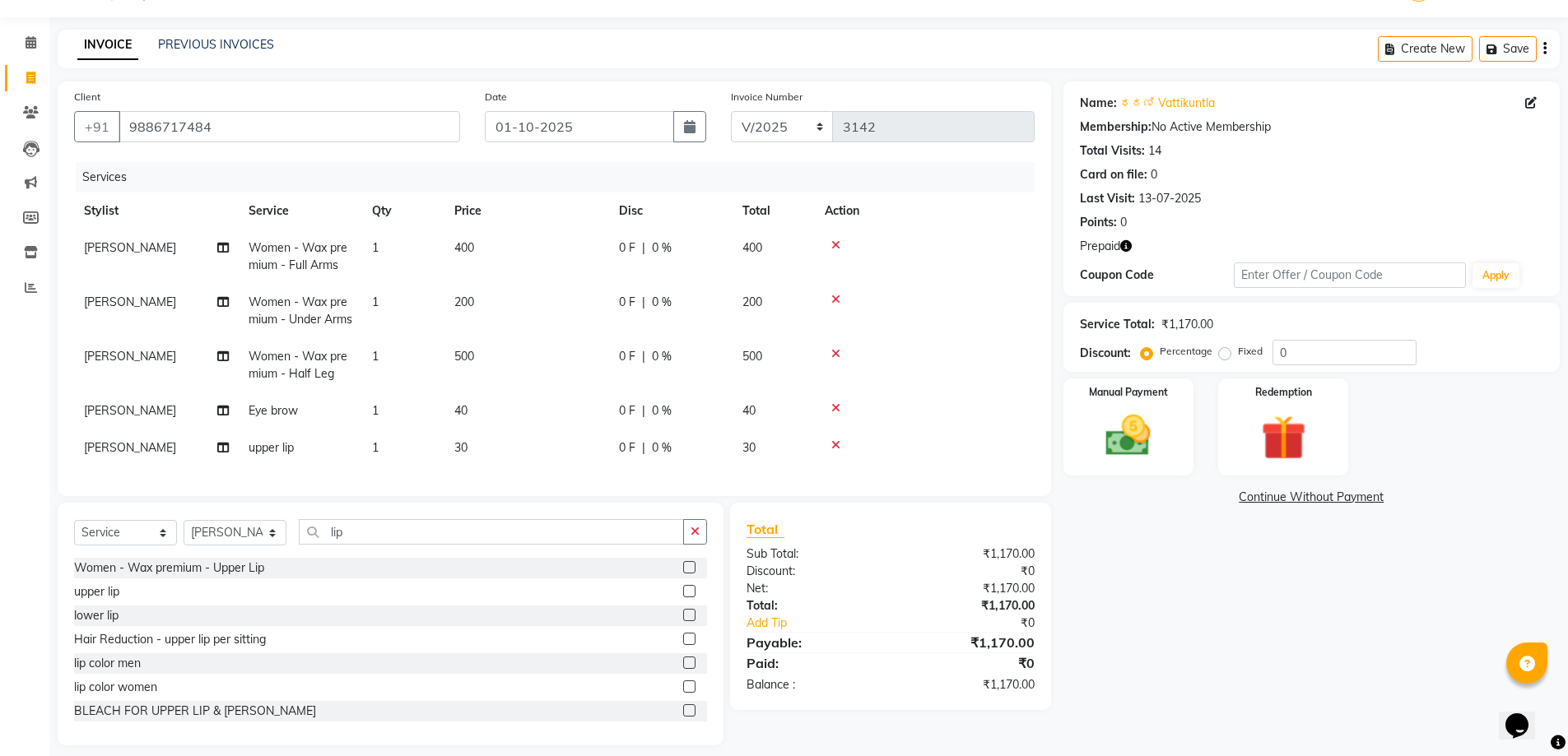
scroll to position [85, 0]
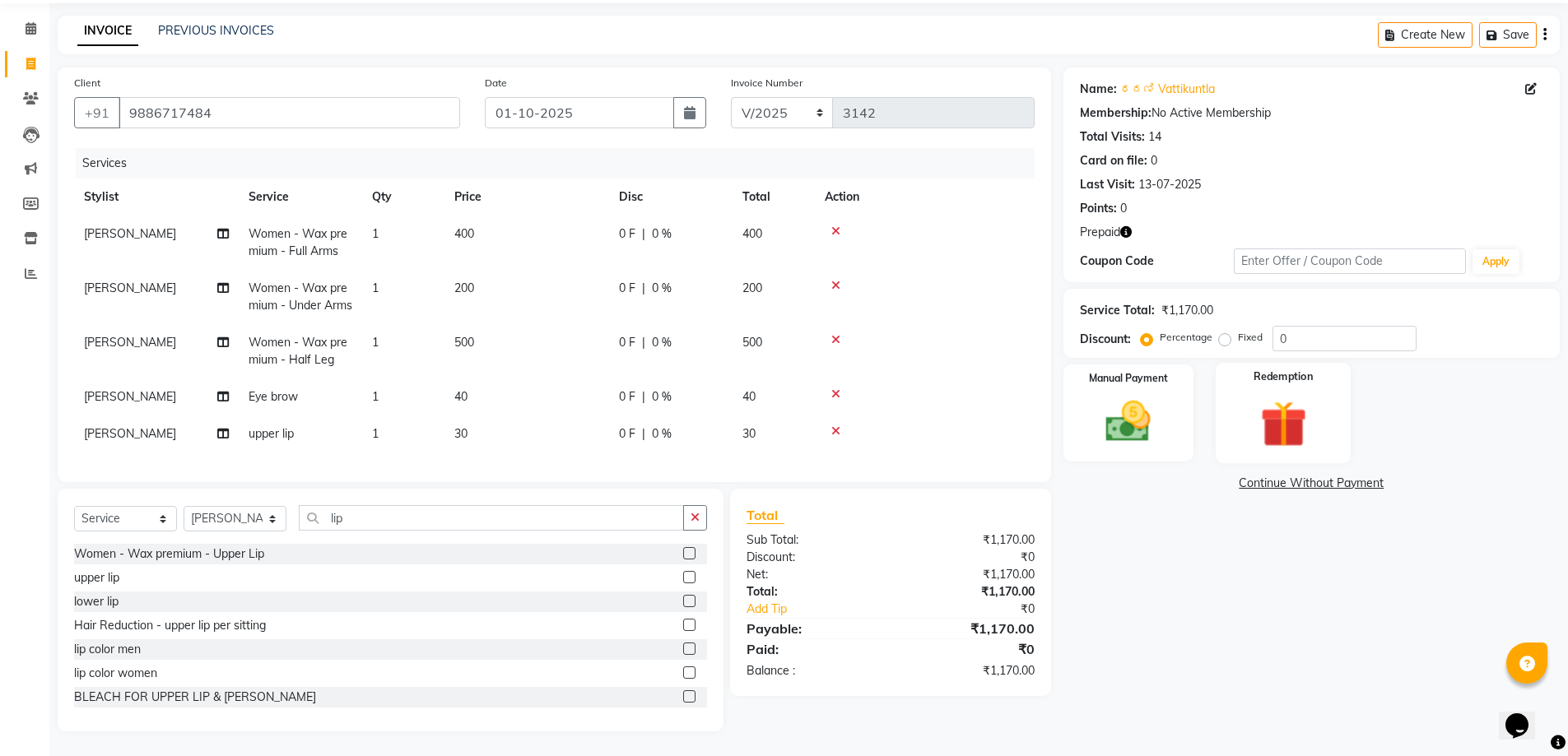
click at [1249, 399] on img at bounding box center [1282, 424] width 76 height 59
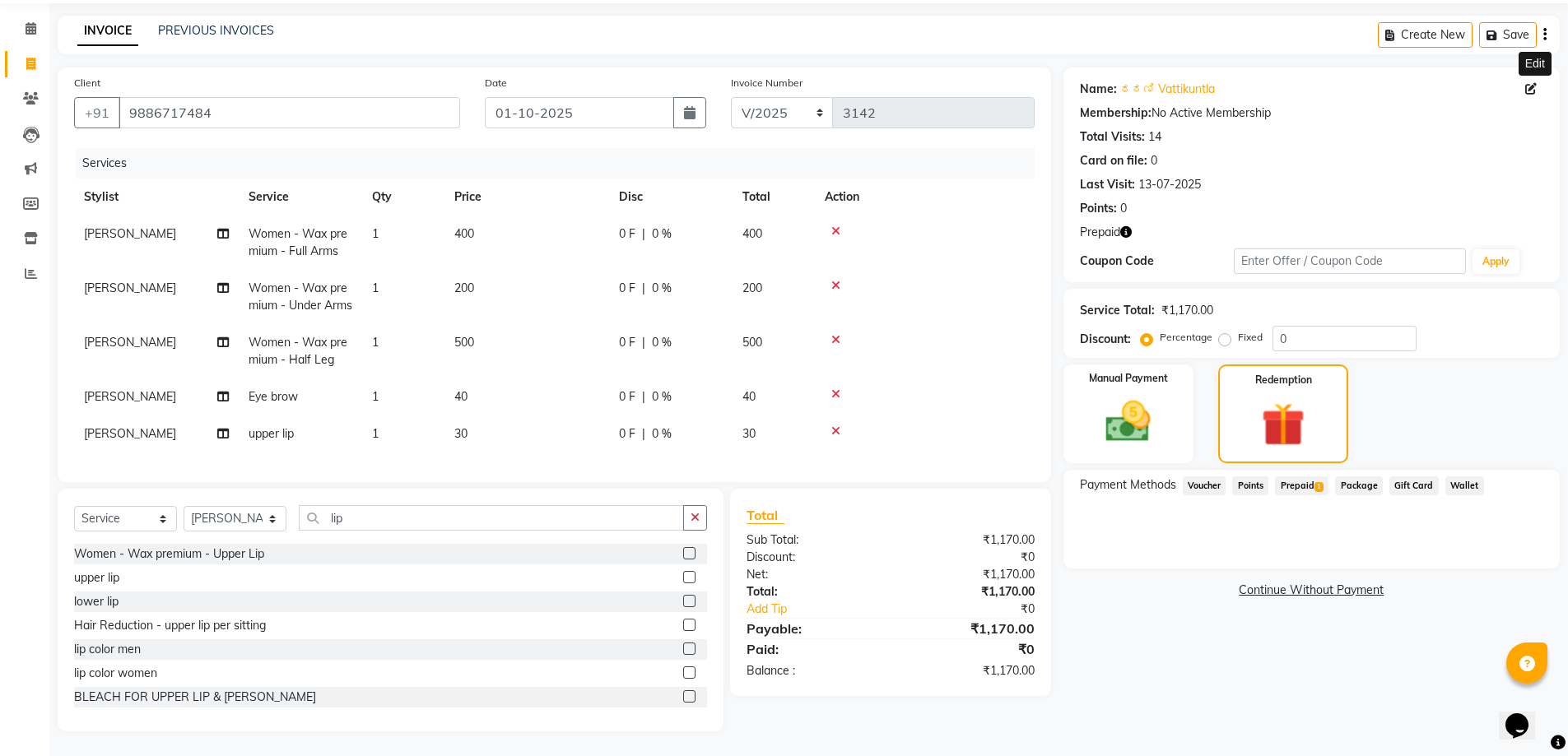
click at [1536, 83] on icon at bounding box center [1532, 89] width 12 height 12
select select "[DEMOGRAPHIC_DATA]"
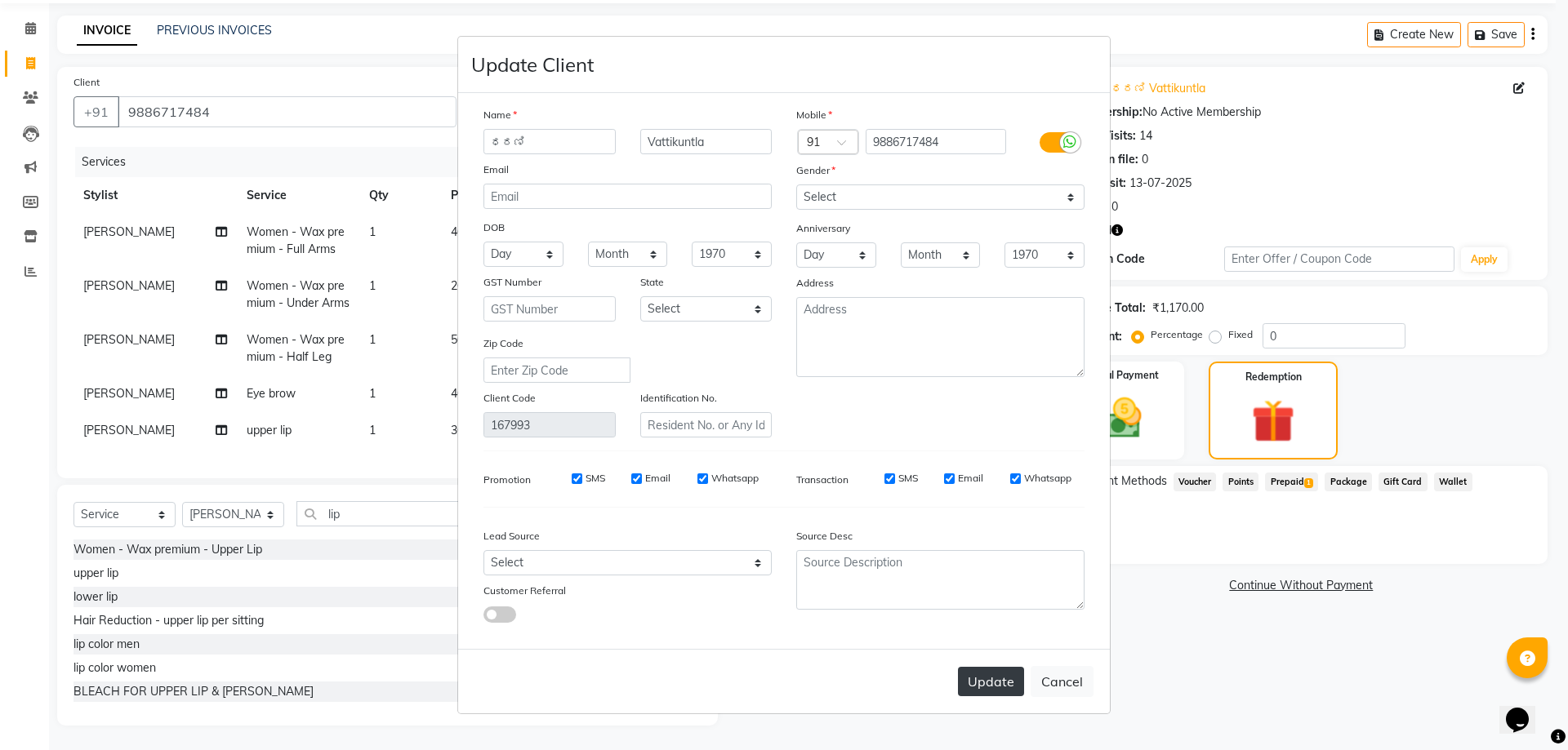
click at [987, 680] on button "Update" at bounding box center [990, 682] width 66 height 29
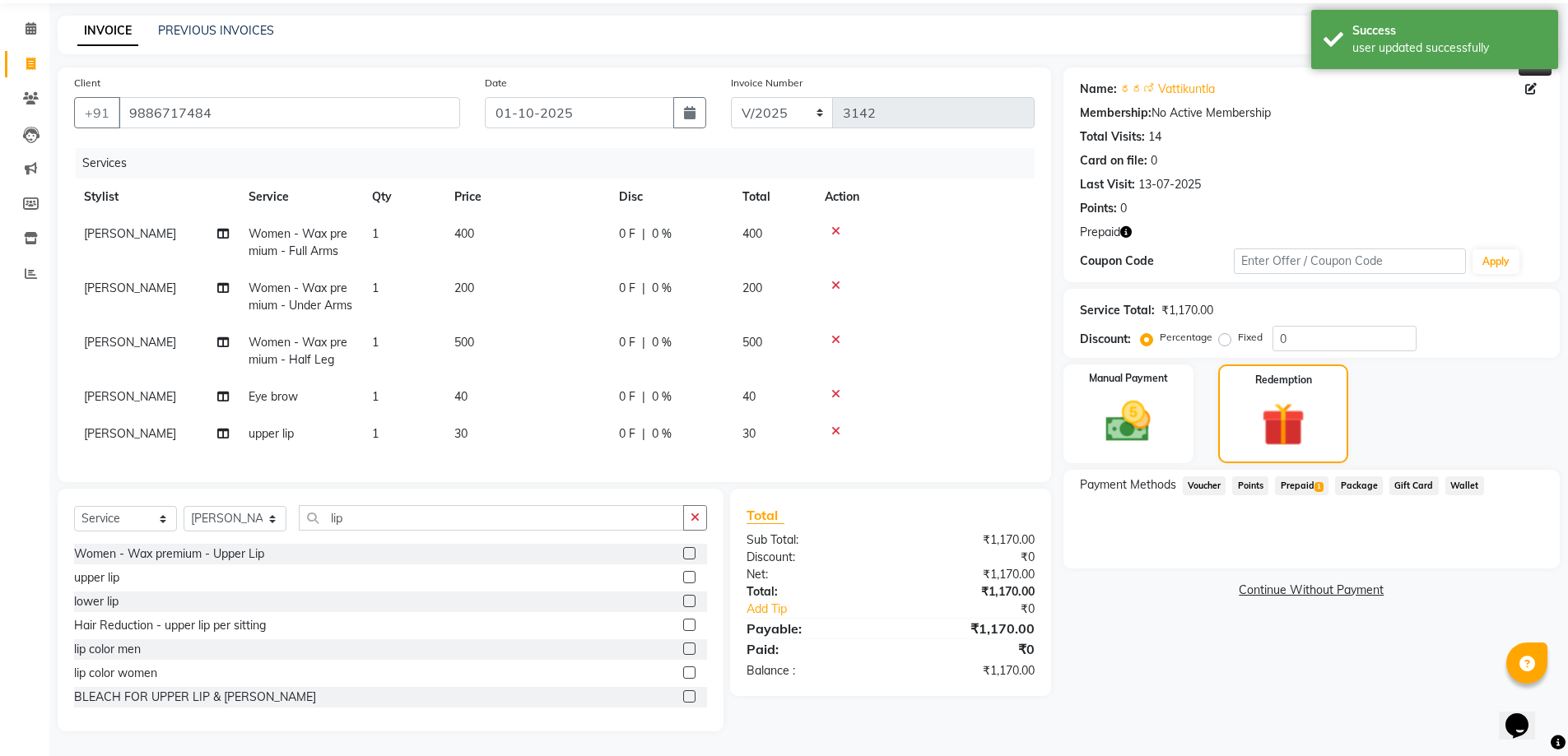
click at [1312, 476] on span "Prepaid 1" at bounding box center [1302, 485] width 53 height 19
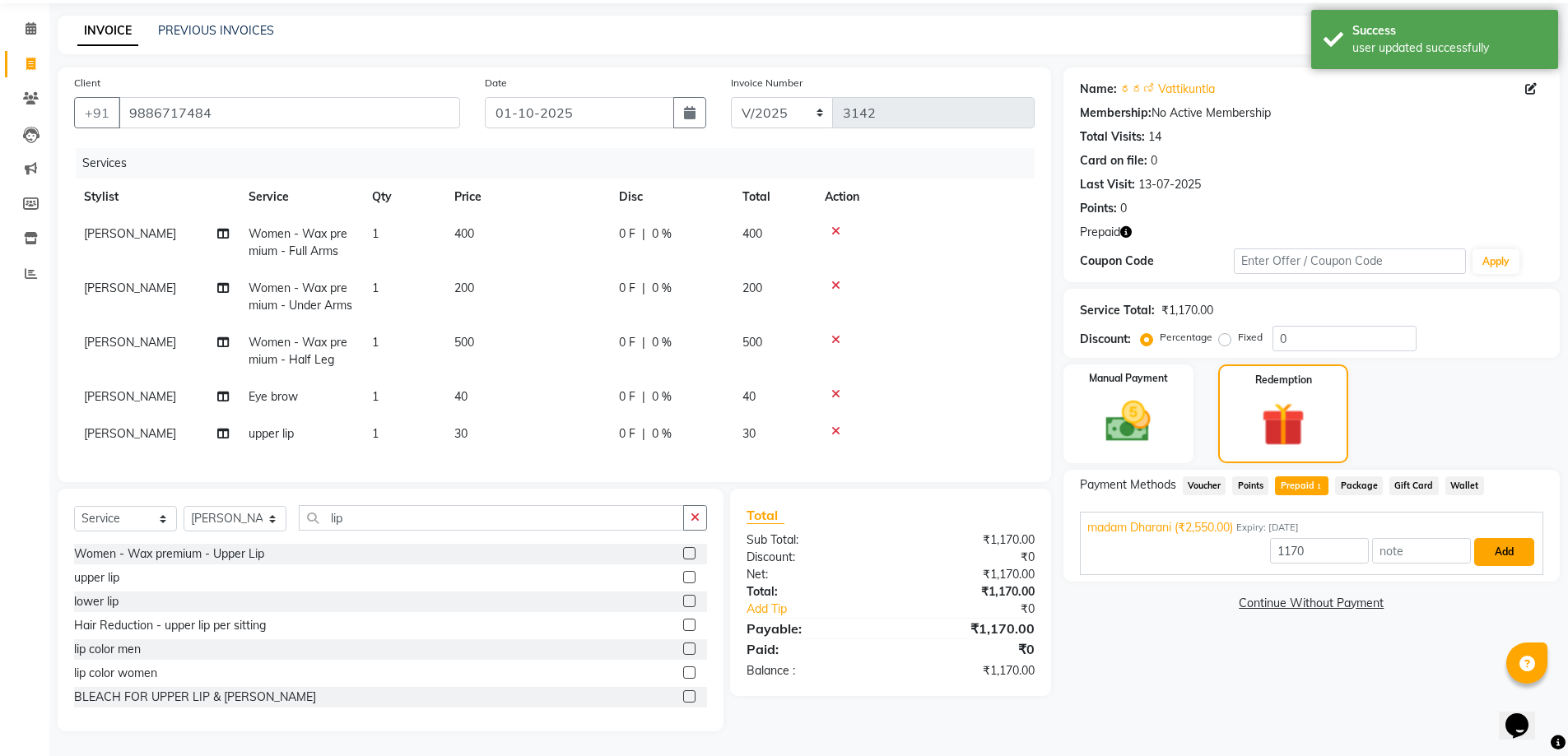
click at [1500, 538] on button "Add" at bounding box center [1504, 552] width 60 height 28
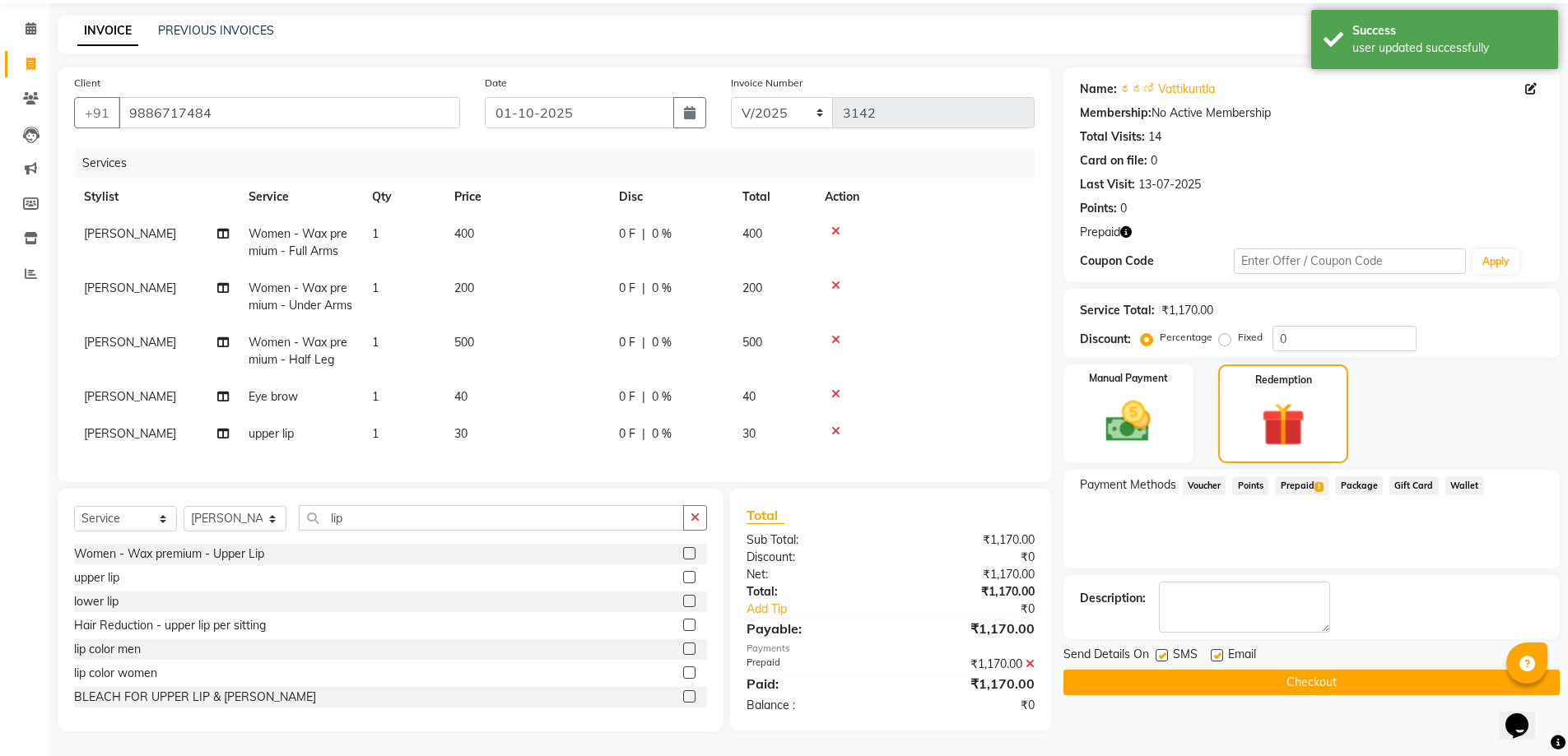
click at [1340, 670] on button "Checkout" at bounding box center [1312, 682] width 497 height 26
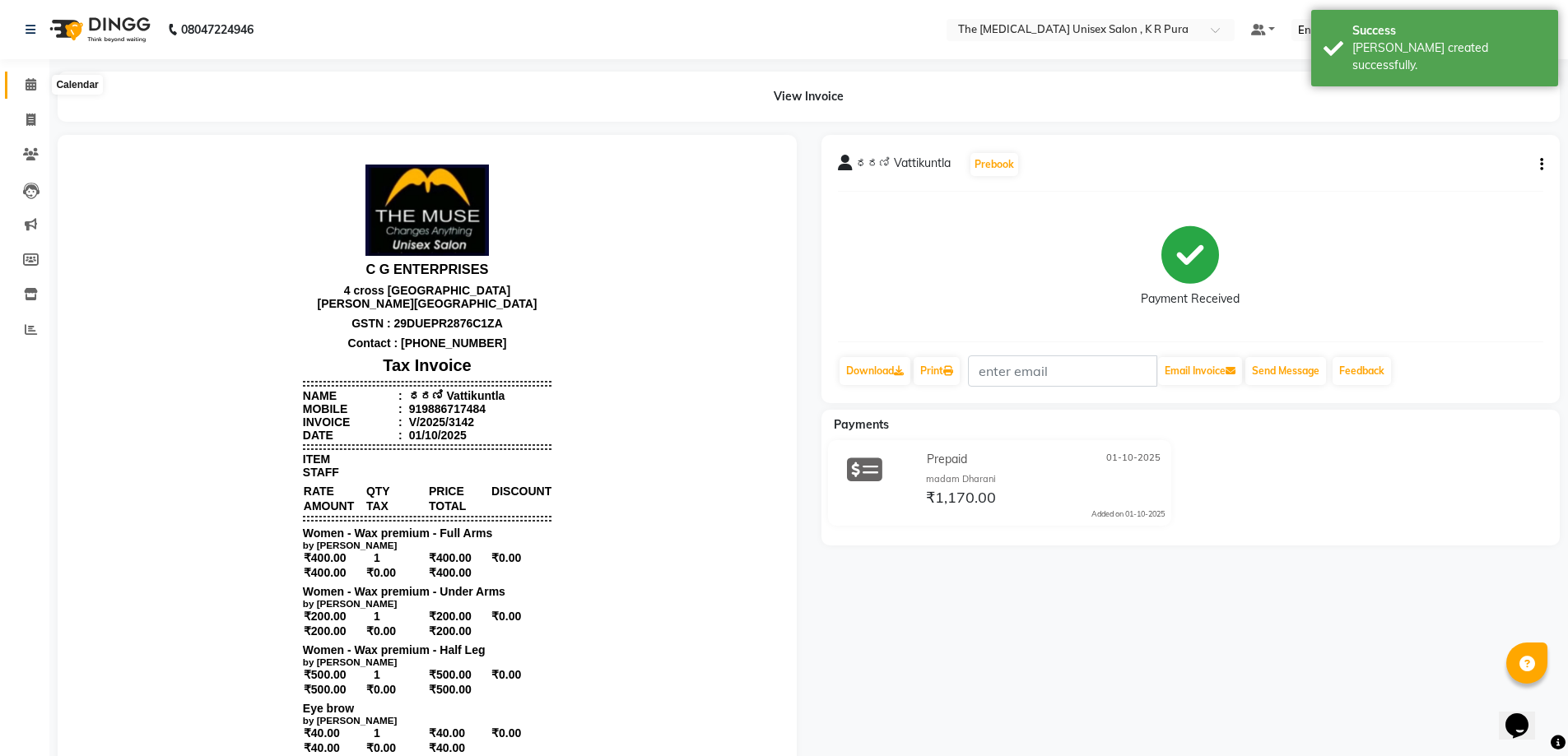
click at [33, 86] on icon at bounding box center [30, 84] width 11 height 13
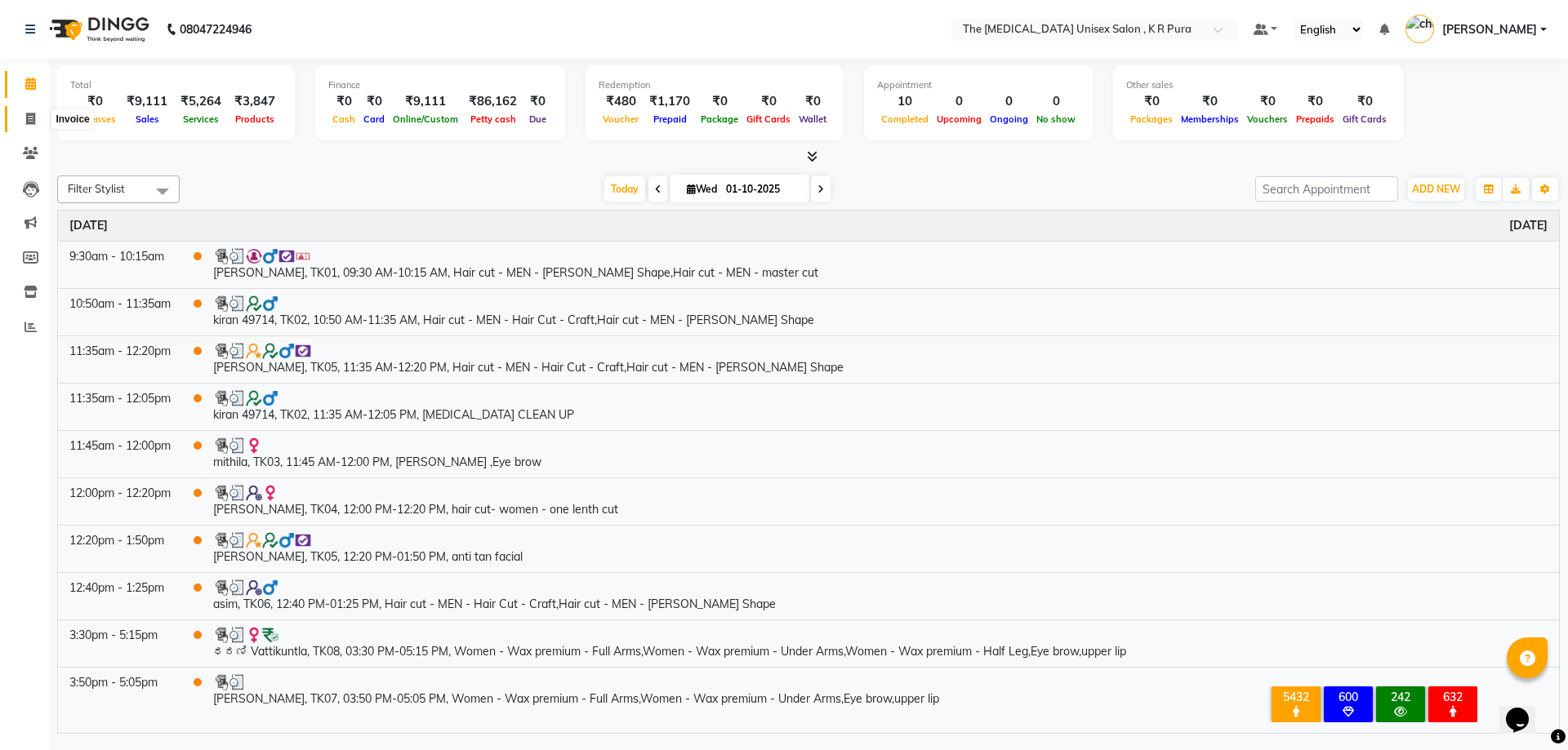
click at [36, 119] on span at bounding box center [30, 119] width 28 height 19
select select "service"
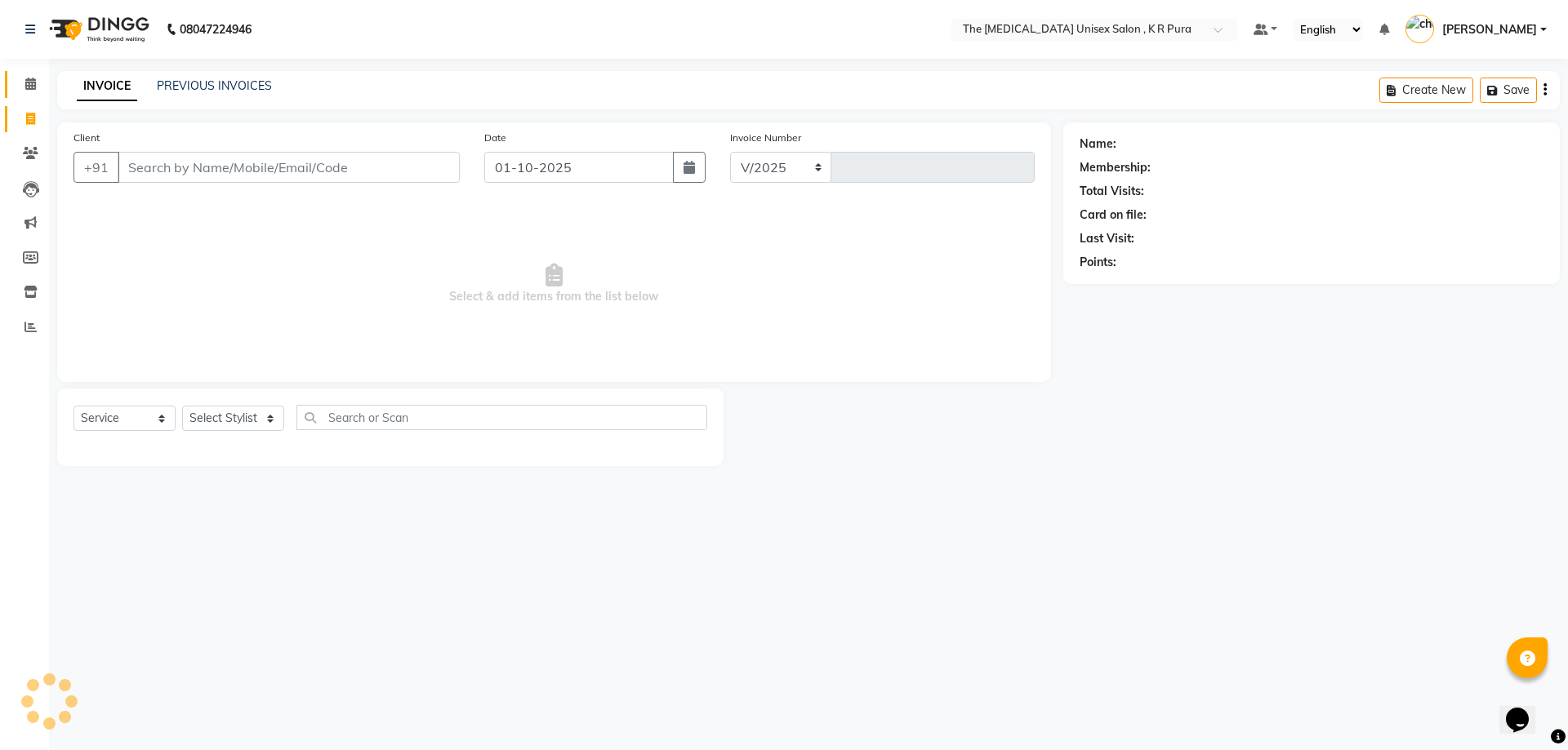
select select "4050"
type input "3143"
click at [209, 86] on link "PREVIOUS INVOICES" at bounding box center [214, 85] width 115 height 15
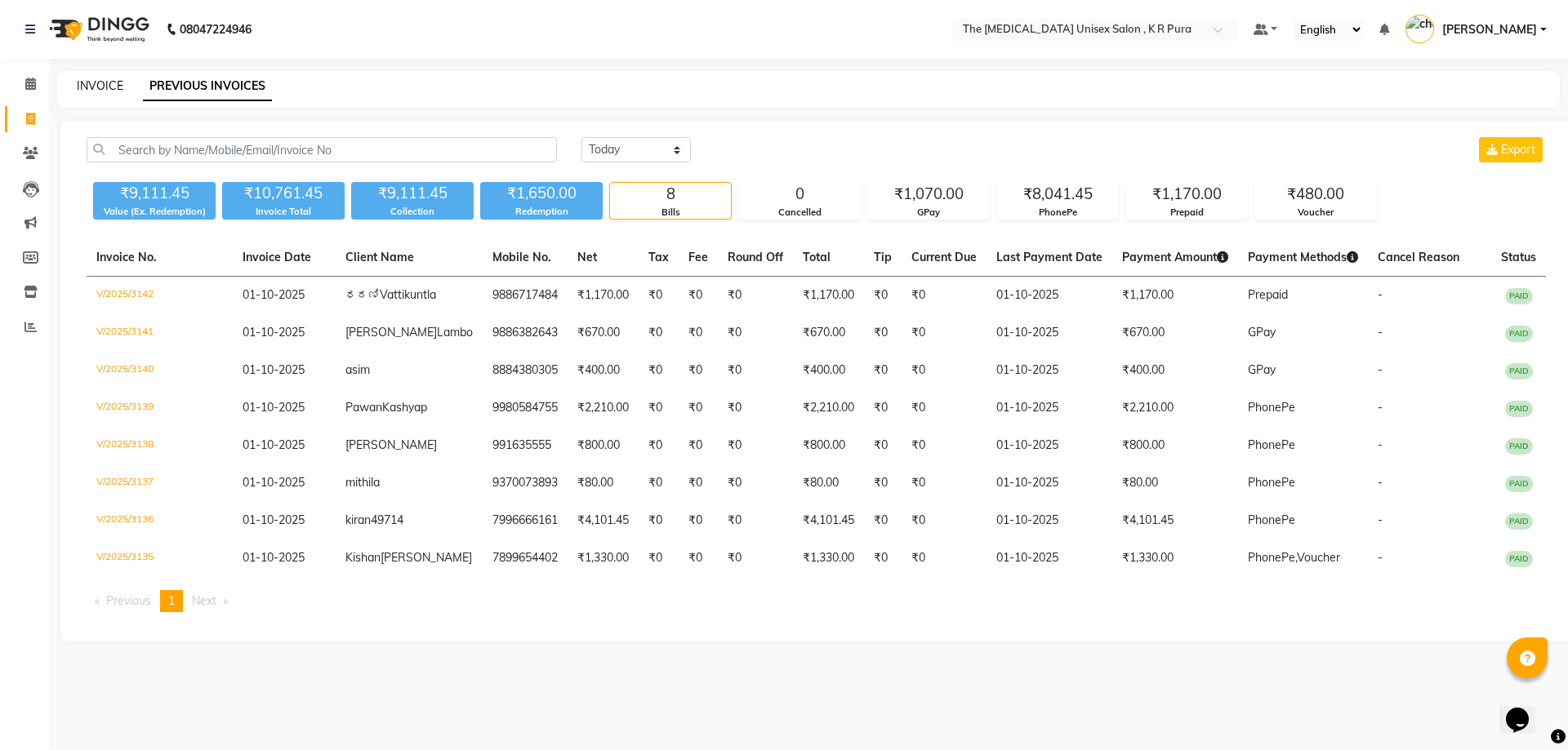
click at [94, 80] on link "INVOICE" at bounding box center [100, 85] width 47 height 15
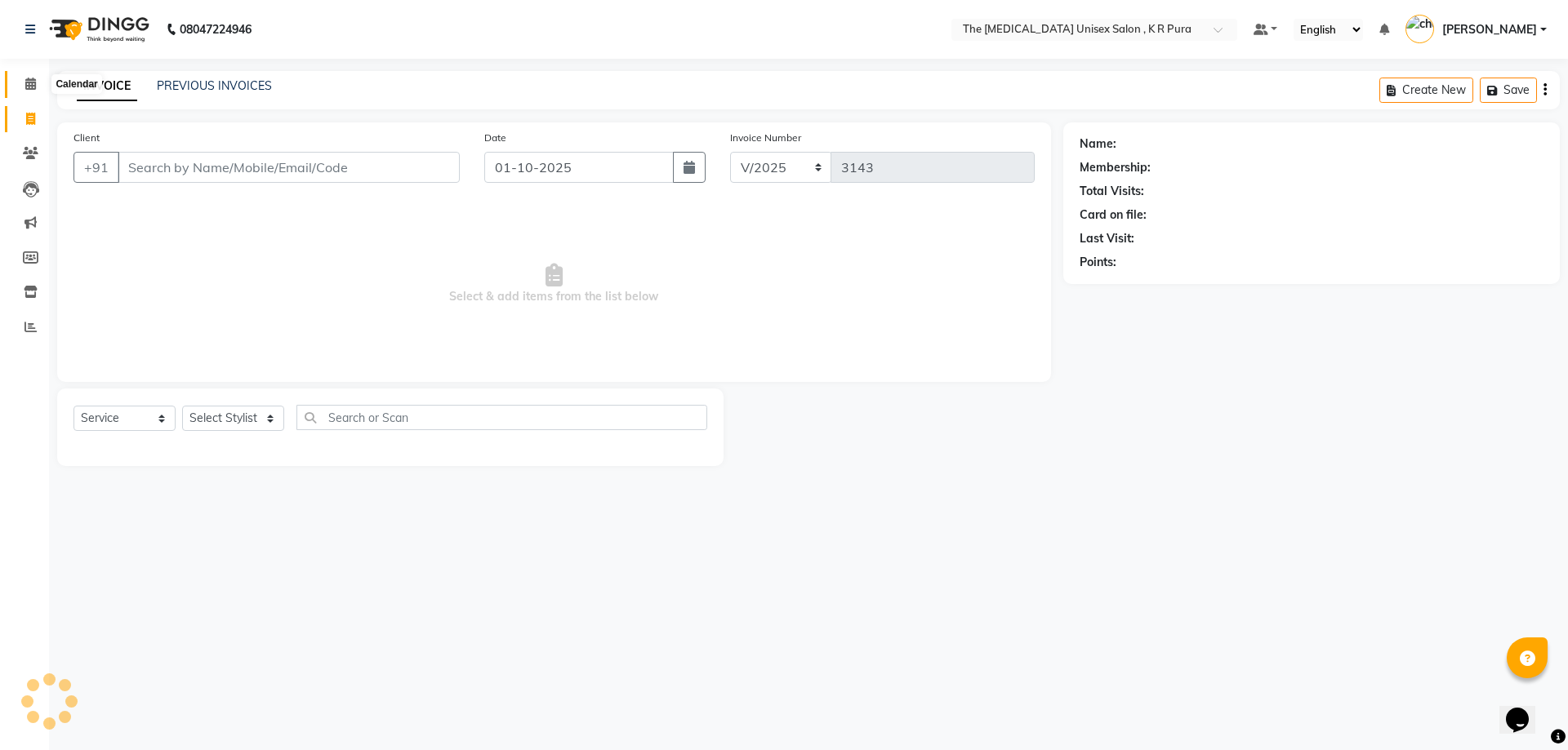
click at [32, 83] on icon at bounding box center [30, 84] width 11 height 13
